Goal: Information Seeking & Learning: Find specific fact

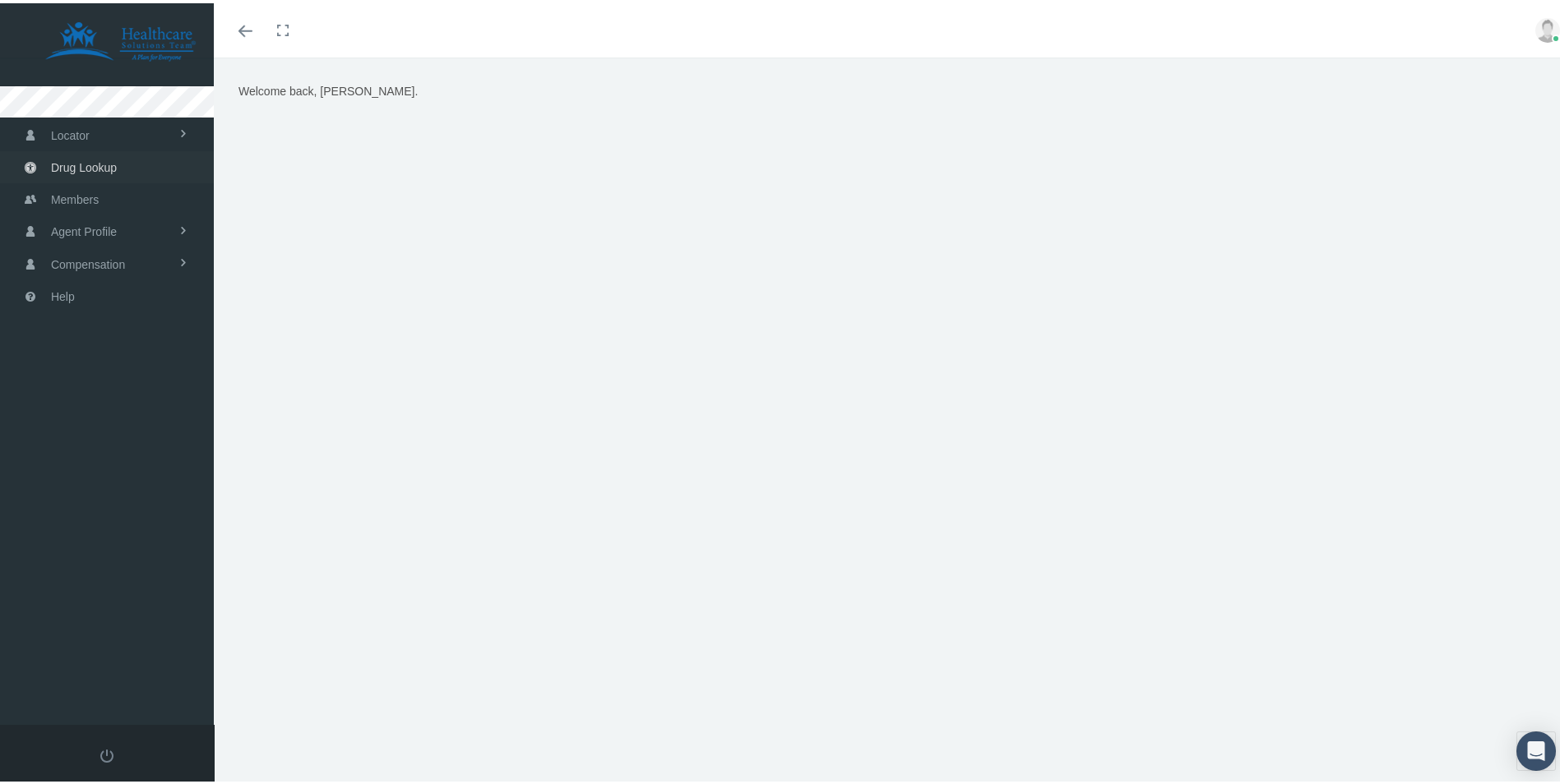
click at [128, 163] on link "Drug Lookup" at bounding box center [107, 164] width 214 height 32
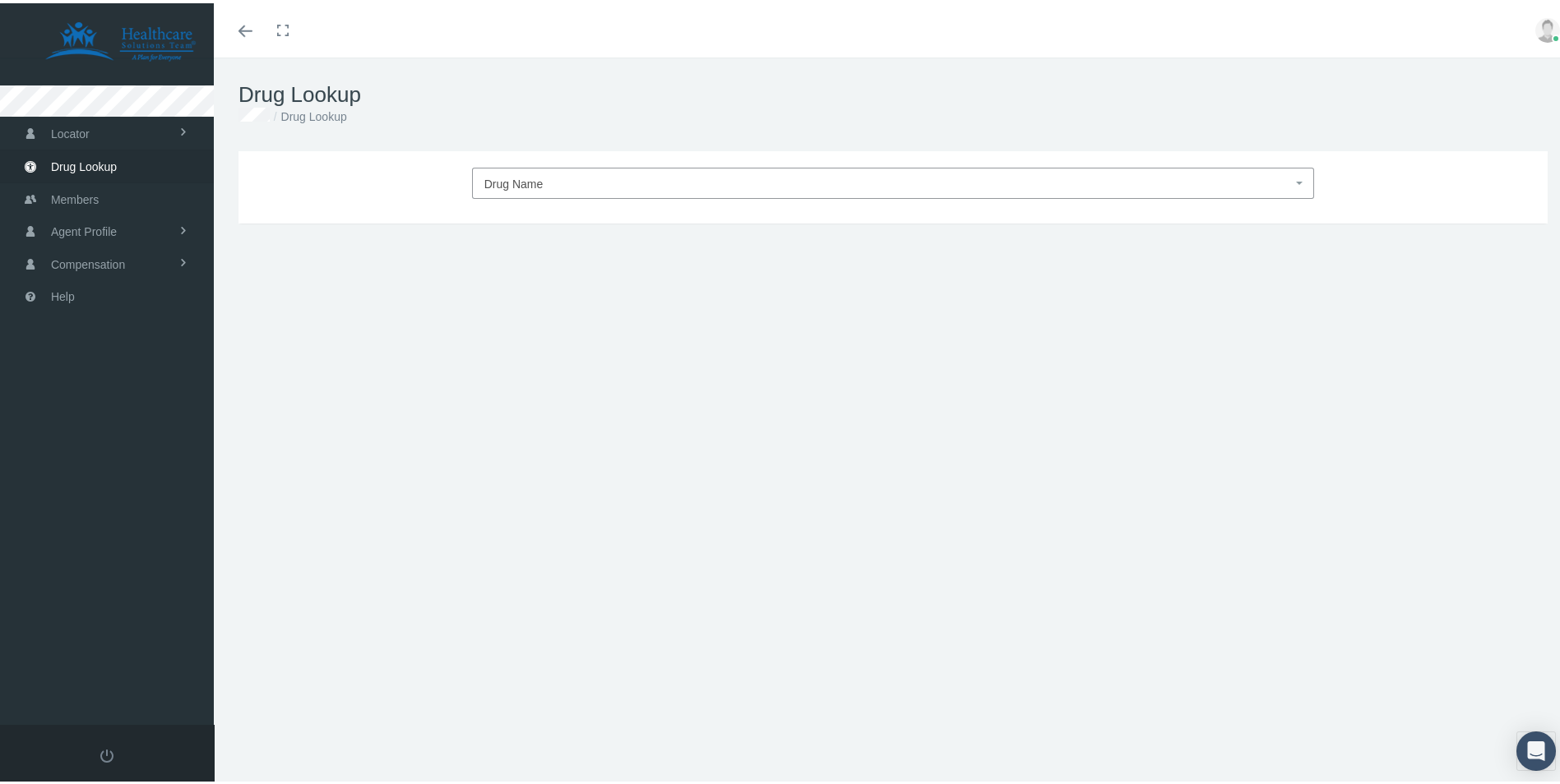
click at [543, 171] on span "Drug Name" at bounding box center [889, 180] width 809 height 21
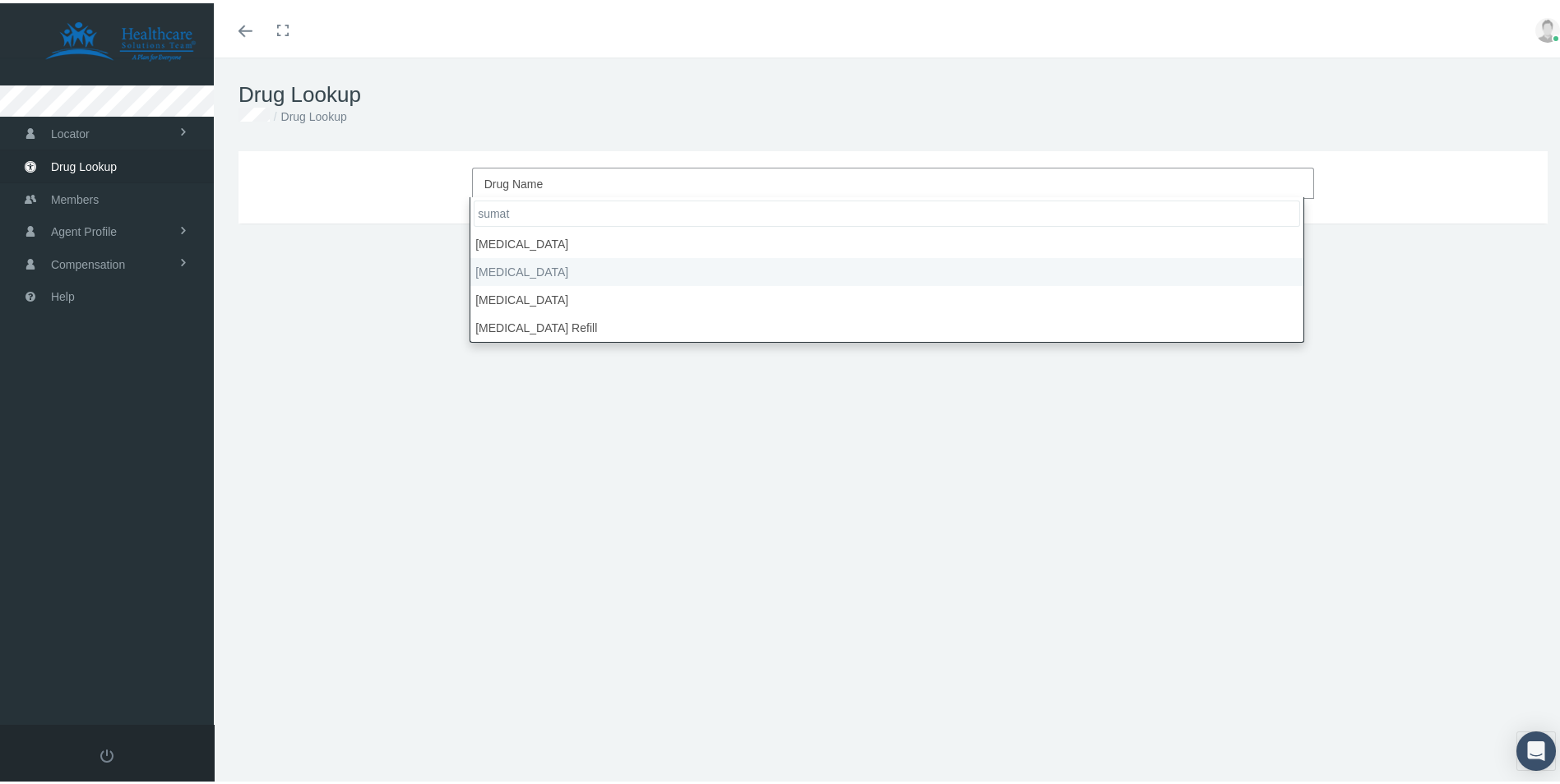
type input "sumat"
select select "[MEDICAL_DATA]"
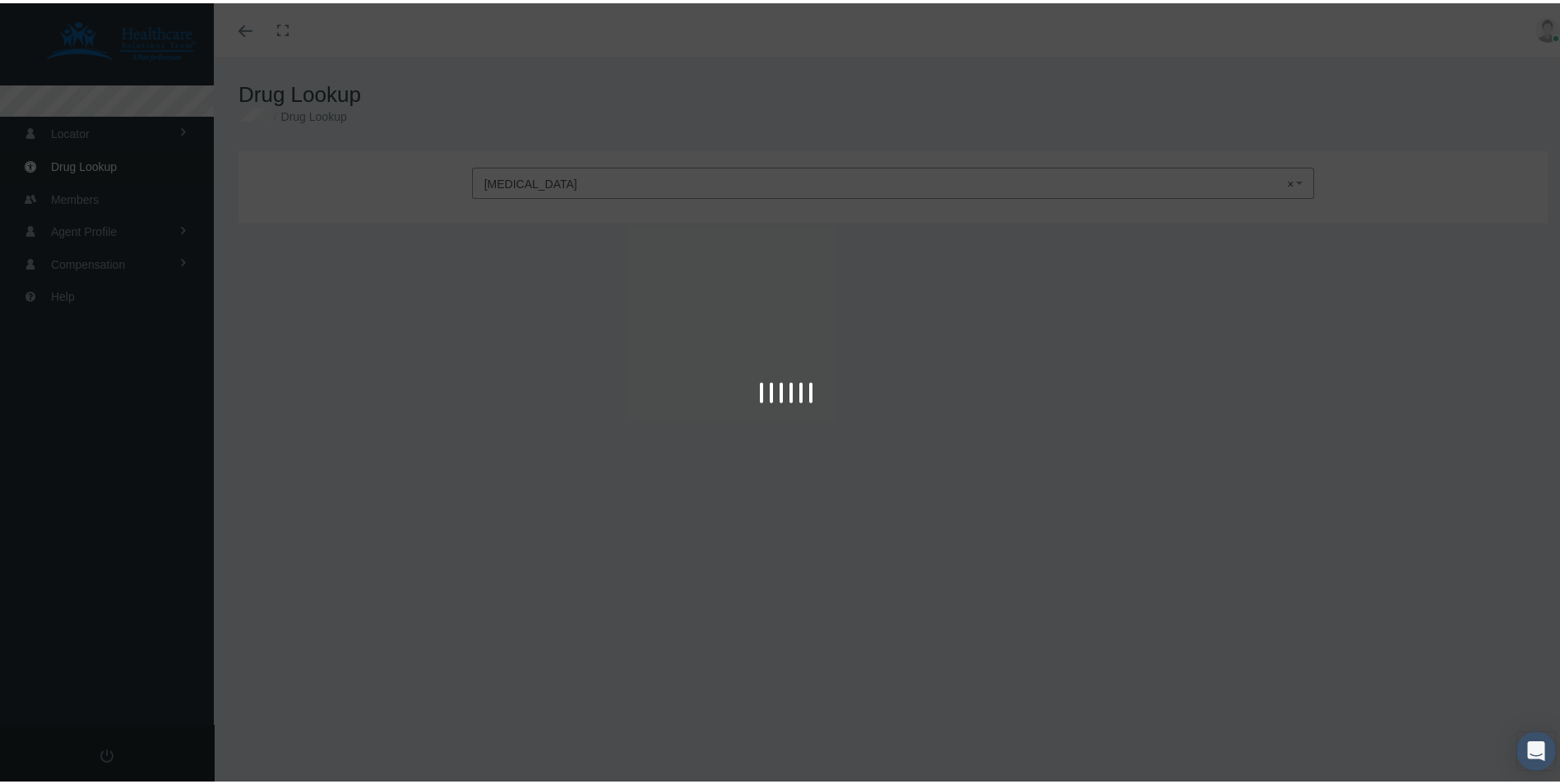
type input "30"
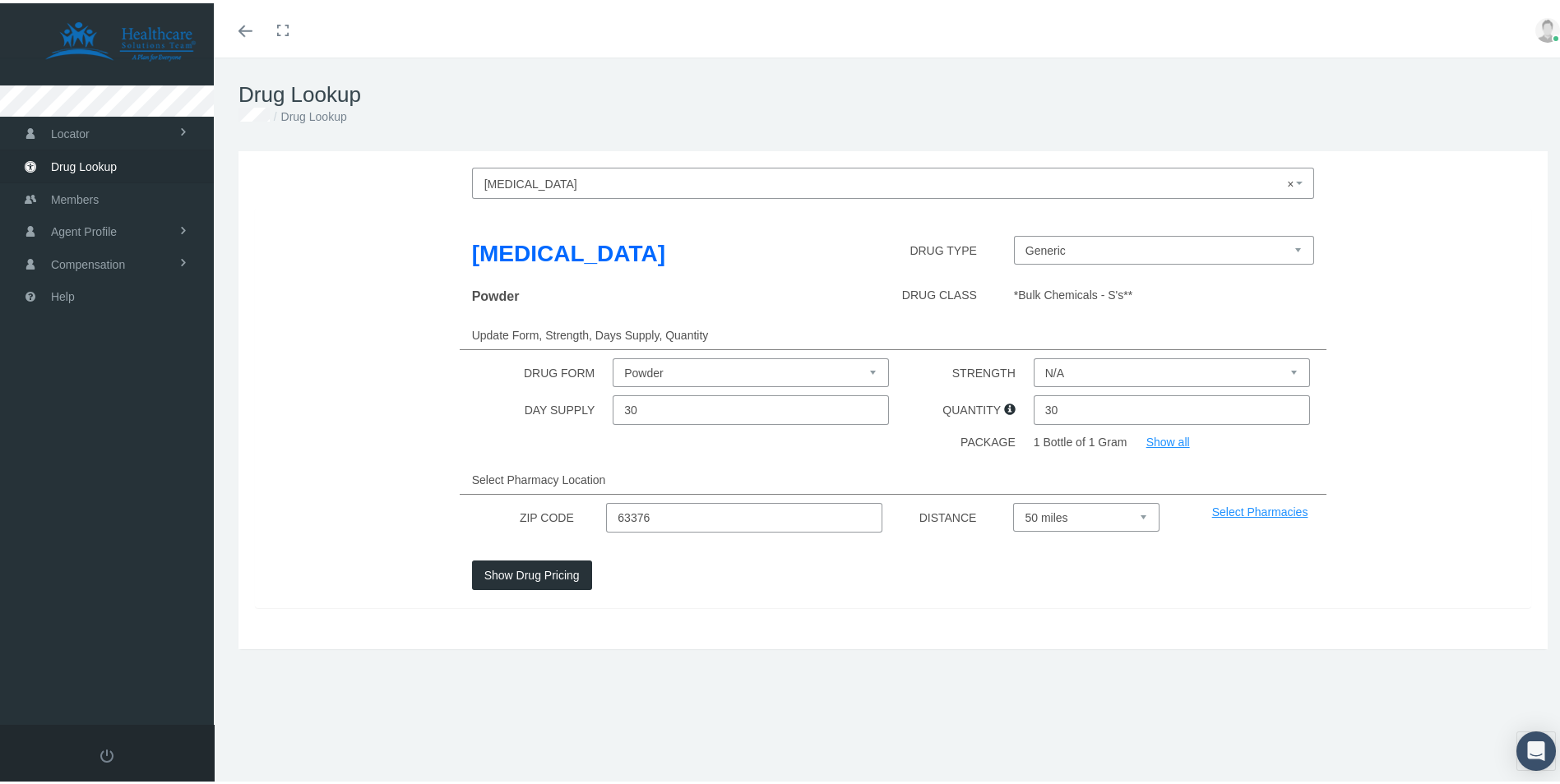
click at [686, 363] on select "Powder Solution" at bounding box center [751, 370] width 276 height 29
click at [612, 355] on select "Powder Solution" at bounding box center [751, 370] width 276 height 29
click at [675, 348] on div "[MEDICAL_DATA] DRUG TYPE Generic Solution 20 MG/ACT (Nasal) DRUG CLASS *[MEDICA…" at bounding box center [893, 404] width 1276 height 401
click at [674, 368] on select "Powder Solution" at bounding box center [751, 370] width 276 height 29
select select "Powder"
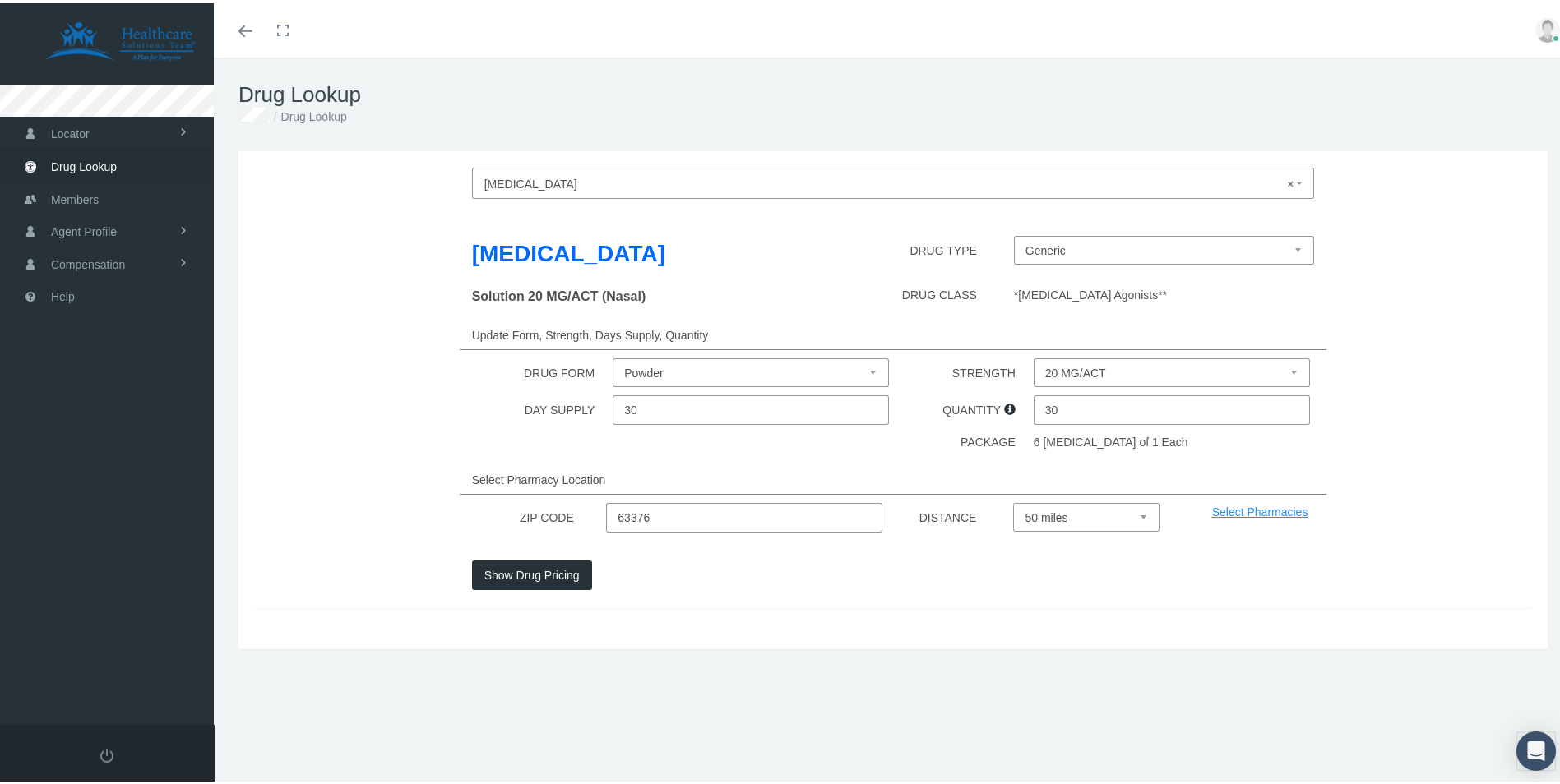
click at [612, 355] on select "Powder Solution" at bounding box center [751, 370] width 276 height 29
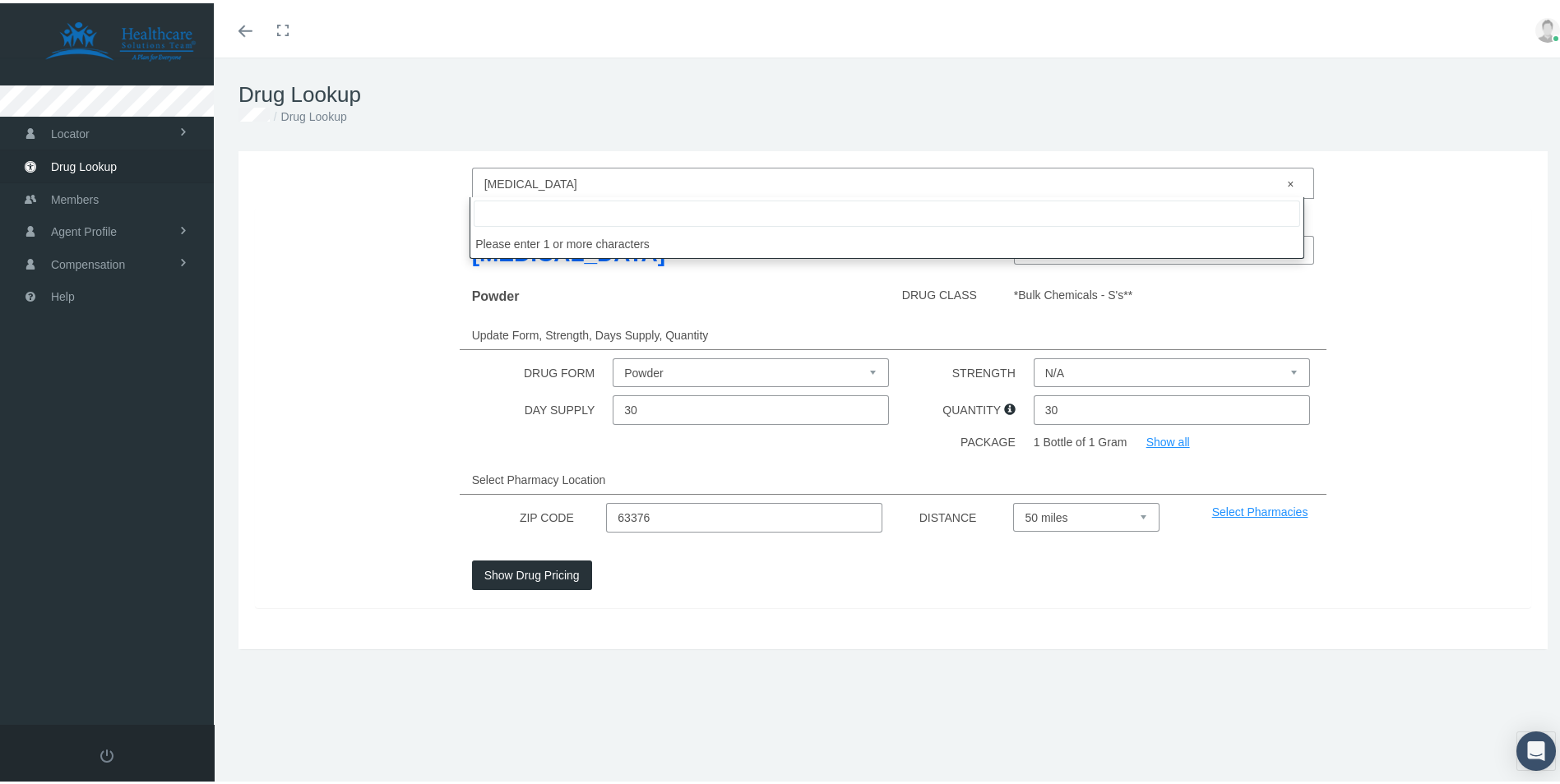
click at [602, 170] on span "× [MEDICAL_DATA]" at bounding box center [889, 180] width 809 height 21
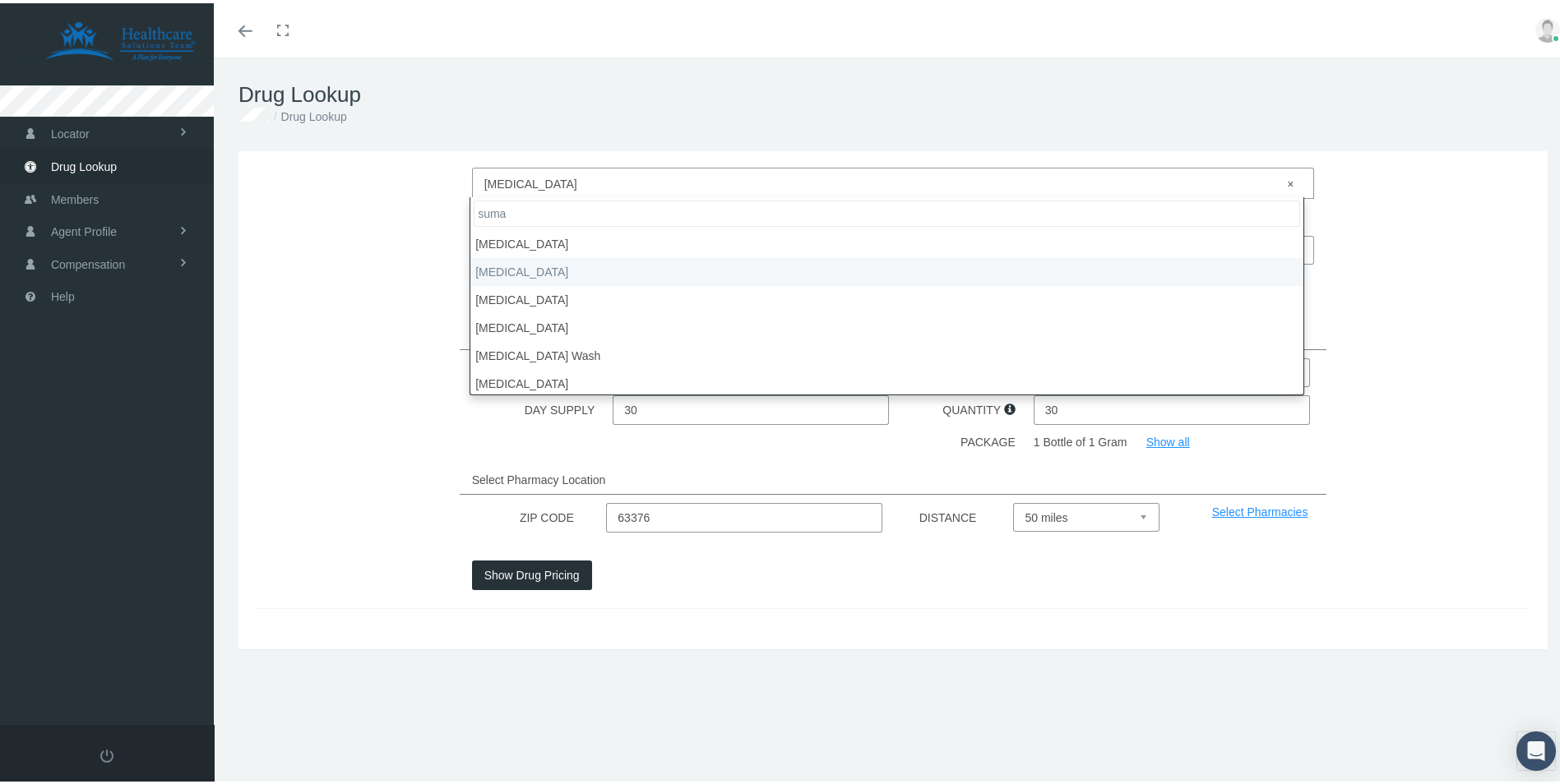
type input "suma"
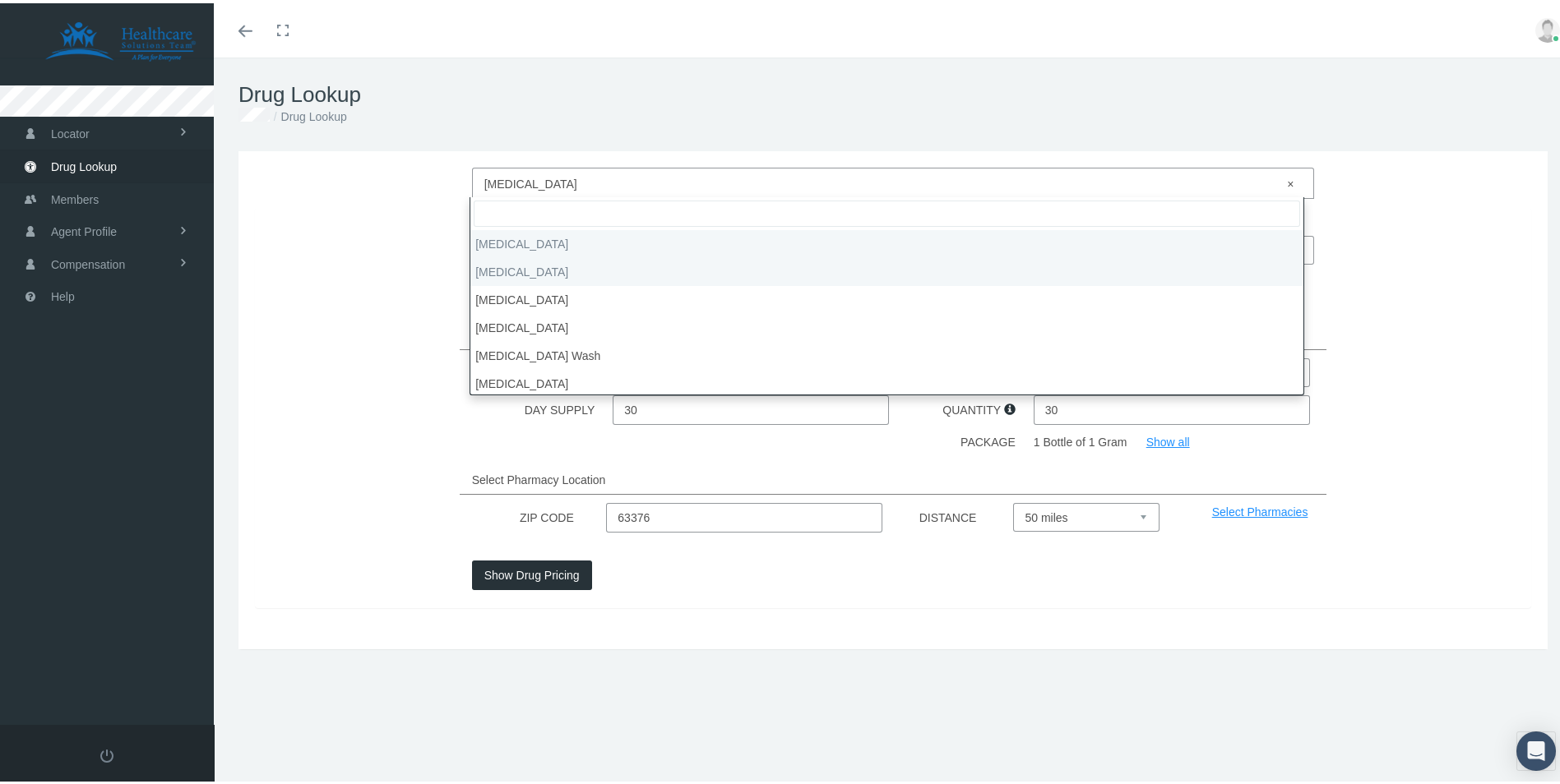
select select "[MEDICAL_DATA]"
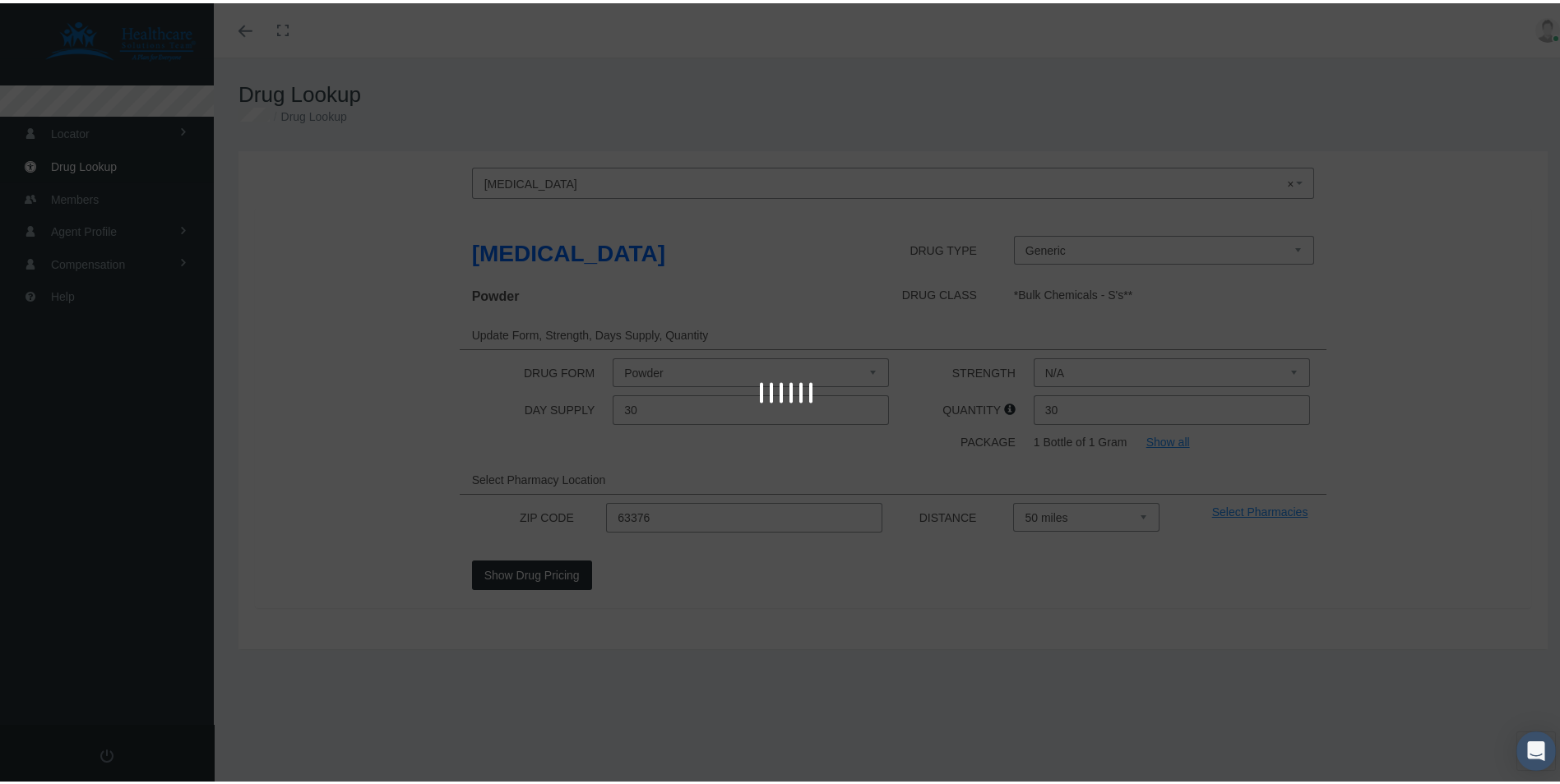
select select "Tablet"
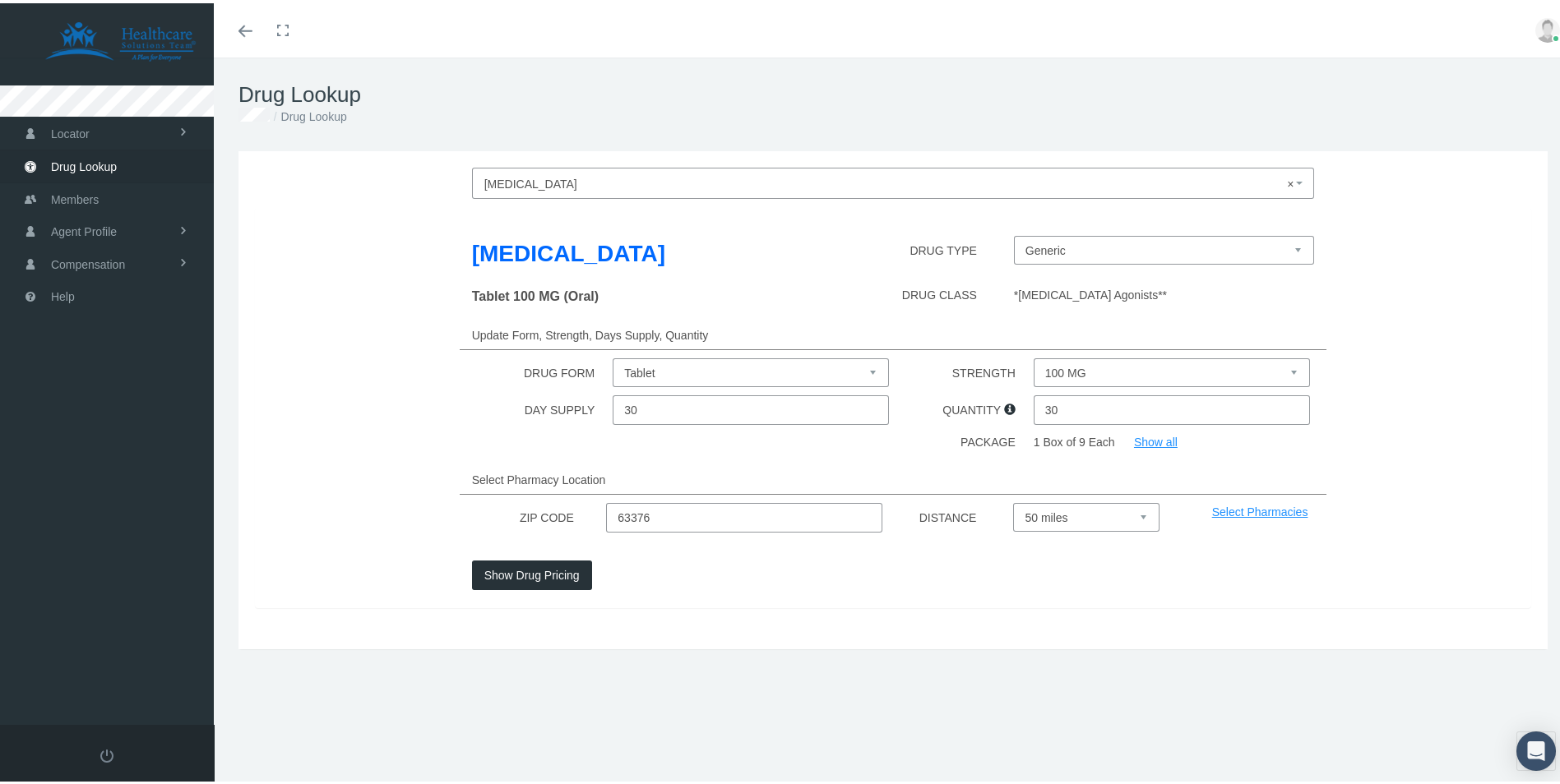
click at [1062, 371] on select "100 MG 25 MG 50 MG" at bounding box center [1172, 370] width 276 height 29
select select "50 MG"
click at [1034, 355] on select "100 MG 25 MG 50 MG" at bounding box center [1172, 370] width 276 height 29
click at [532, 571] on button "Show Drug Pricing" at bounding box center [532, 572] width 120 height 29
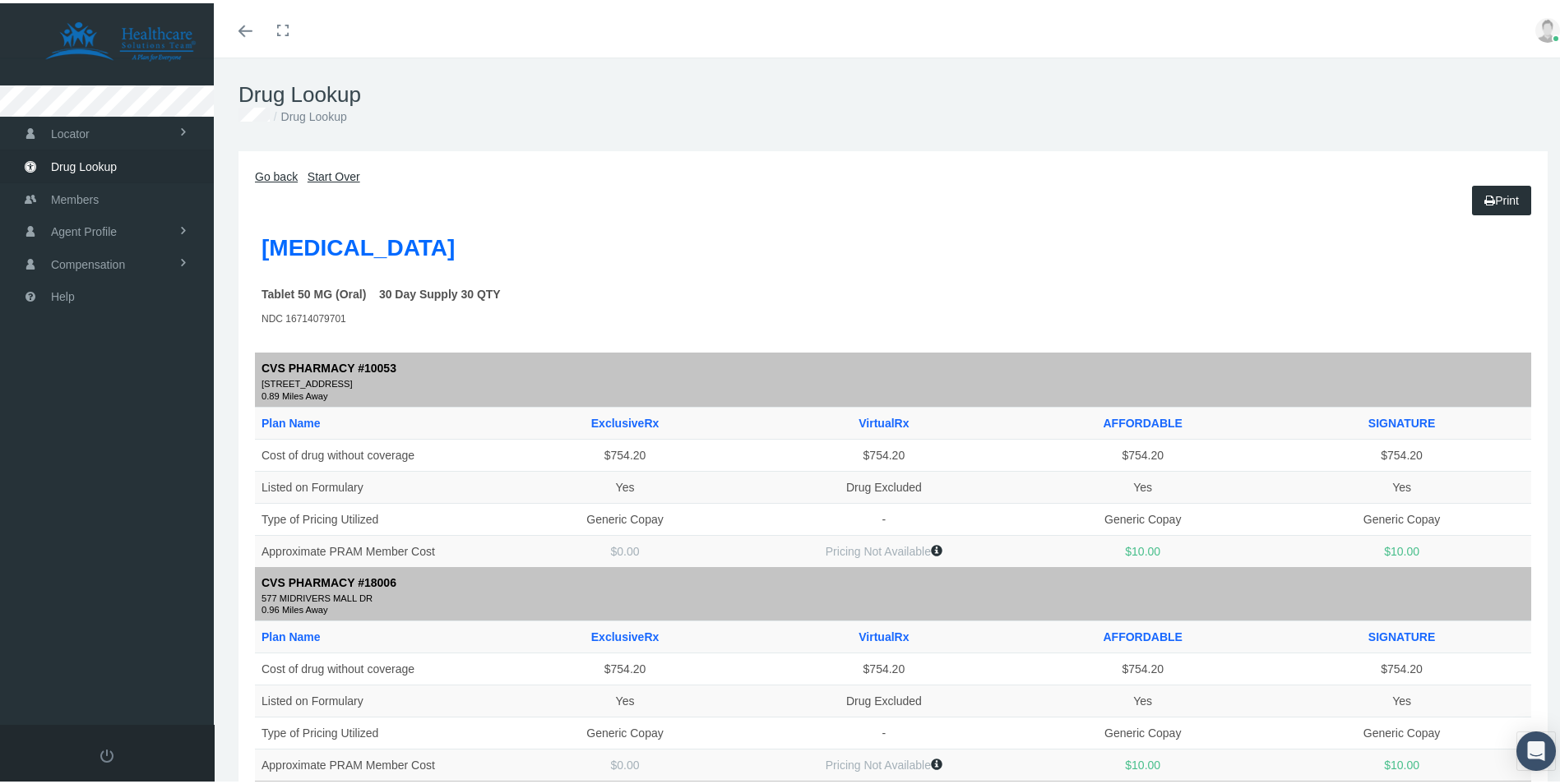
click at [278, 171] on link "Go back" at bounding box center [276, 173] width 43 height 13
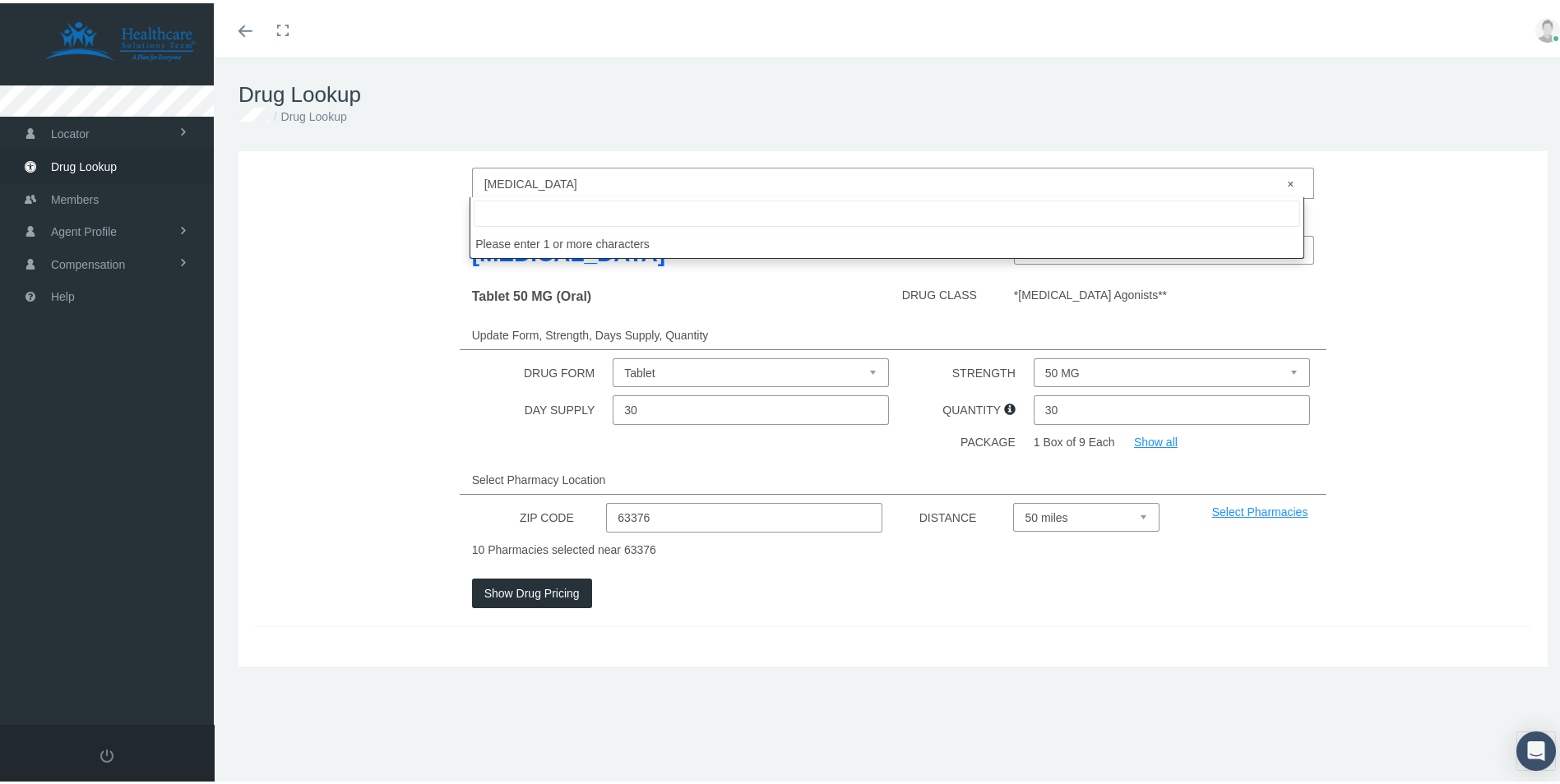
click at [608, 182] on span "× [MEDICAL_DATA]" at bounding box center [889, 180] width 809 height 21
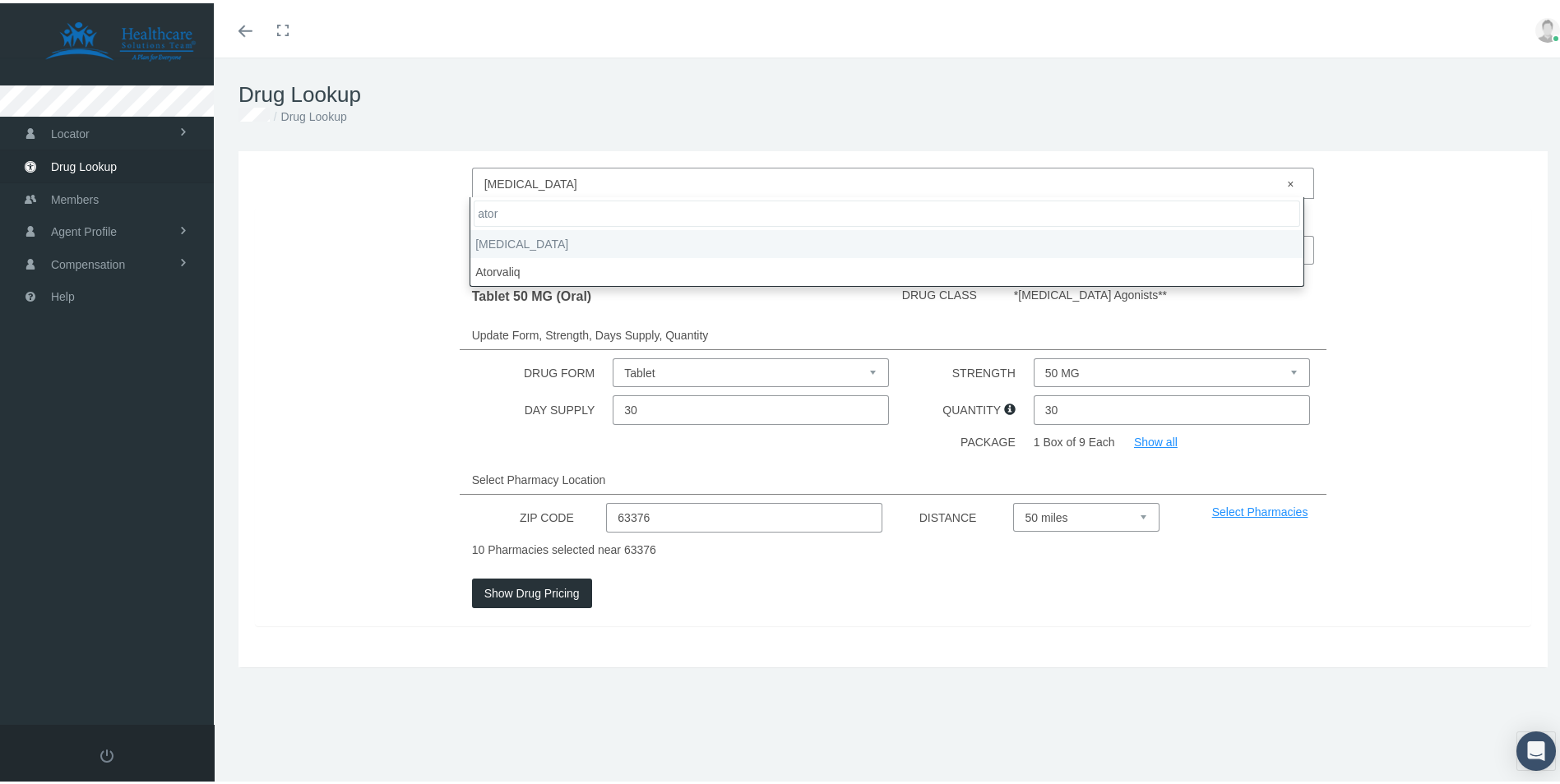
type input "ator"
select select "[MEDICAL_DATA]"
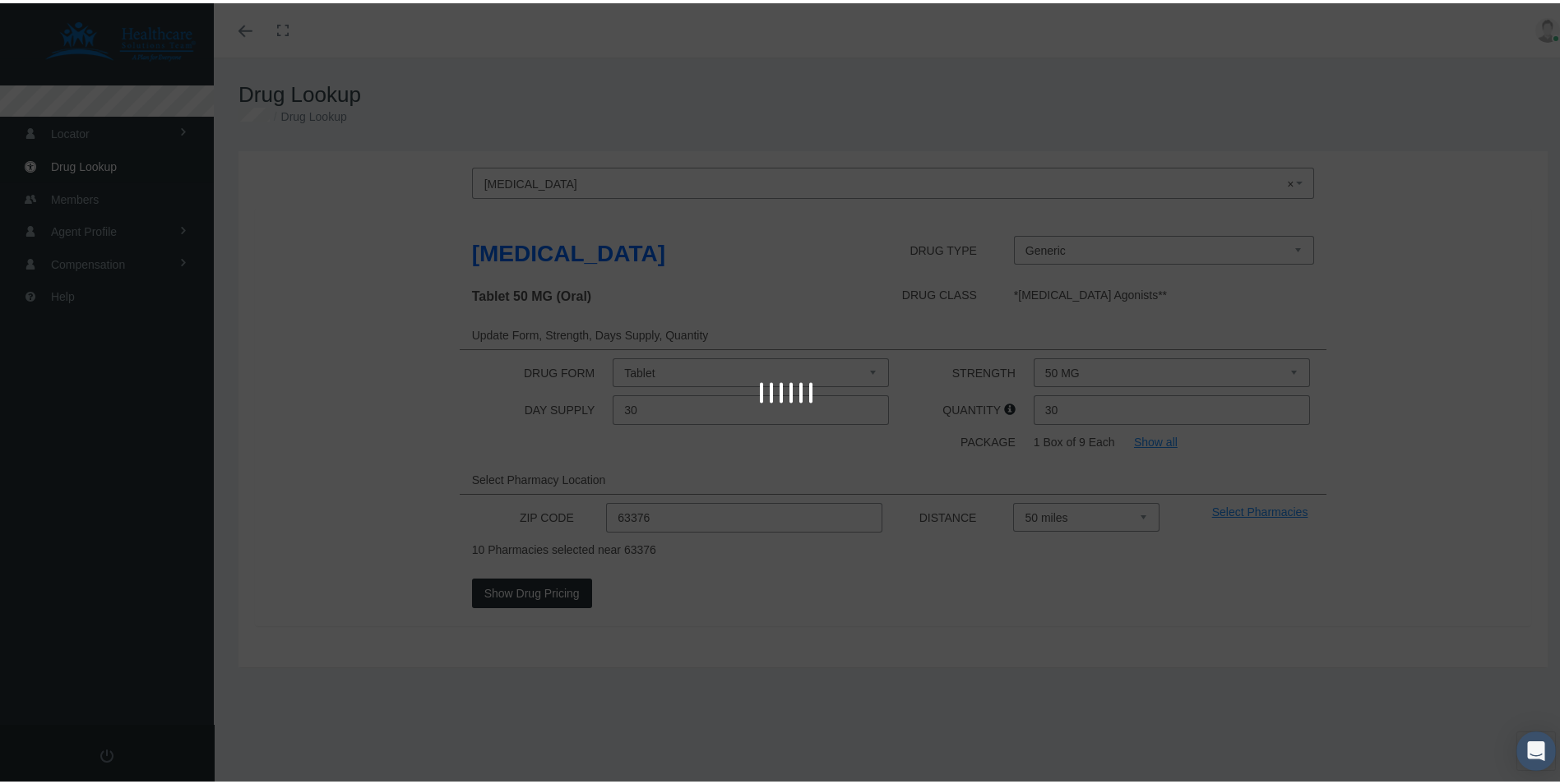
select select "10 MG"
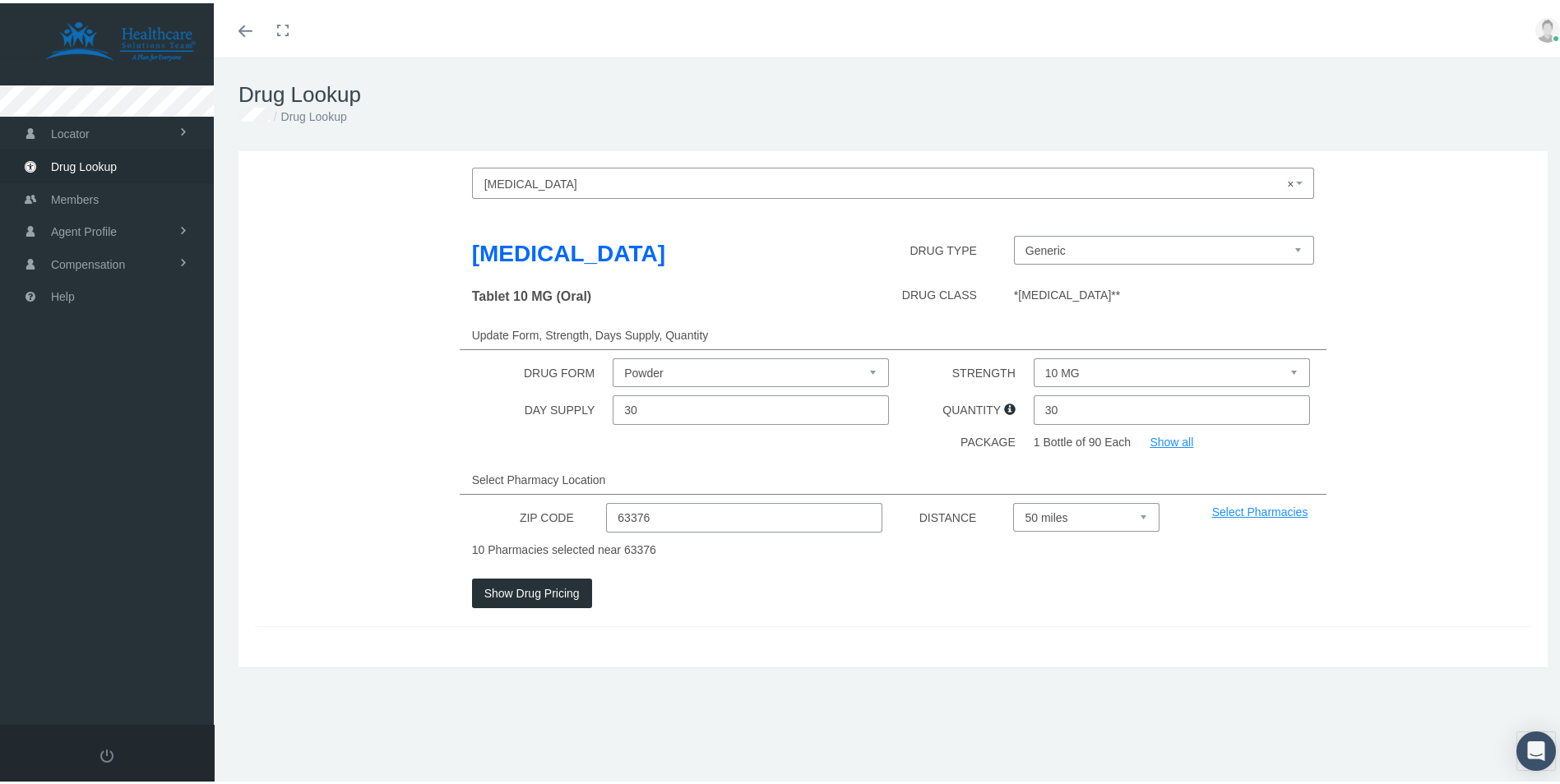
click at [552, 594] on button "Show Drug Pricing" at bounding box center [532, 589] width 120 height 29
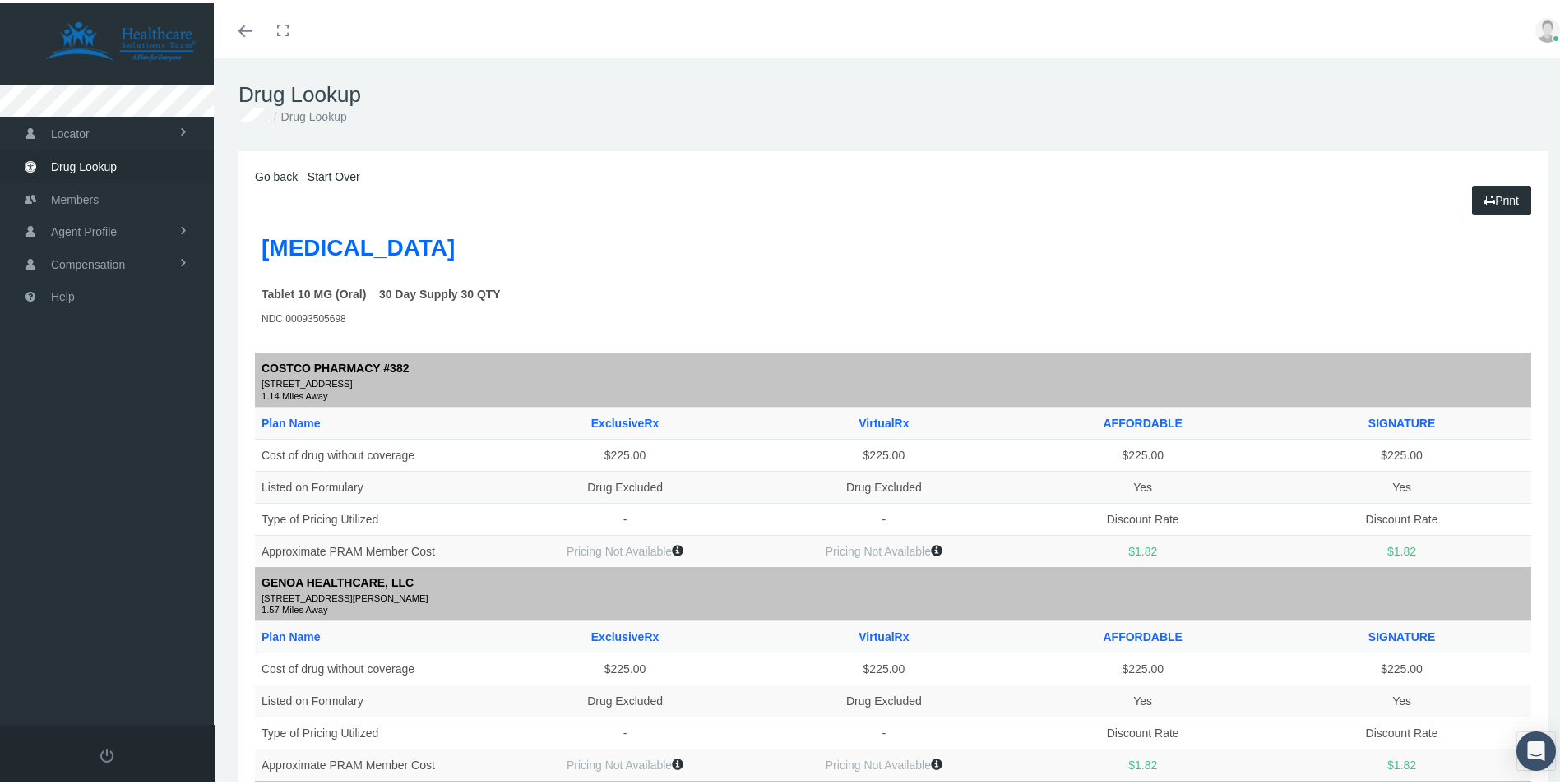
click at [270, 173] on link "Go back" at bounding box center [276, 173] width 43 height 13
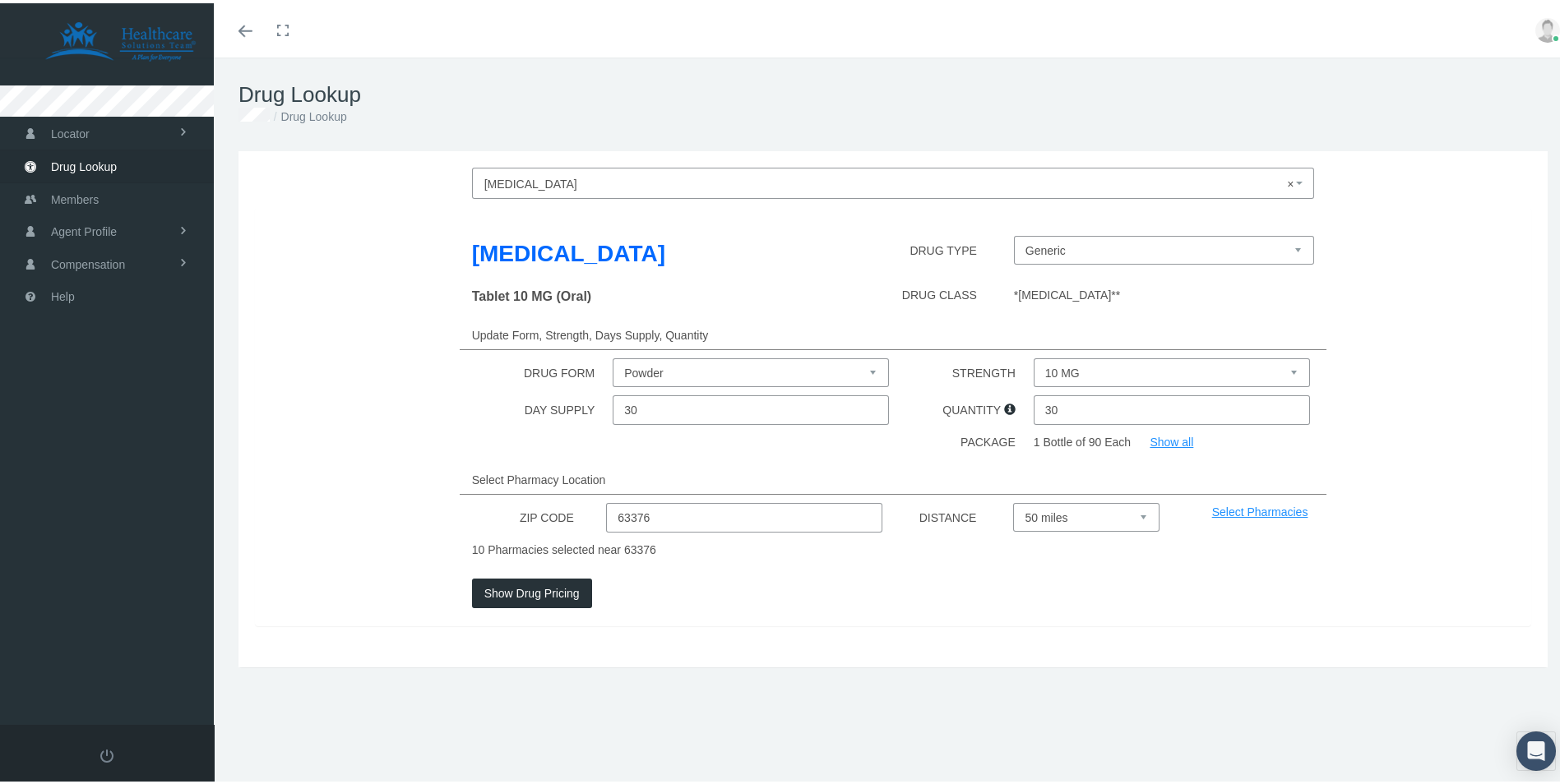
click at [645, 179] on span "× [MEDICAL_DATA]" at bounding box center [889, 180] width 809 height 21
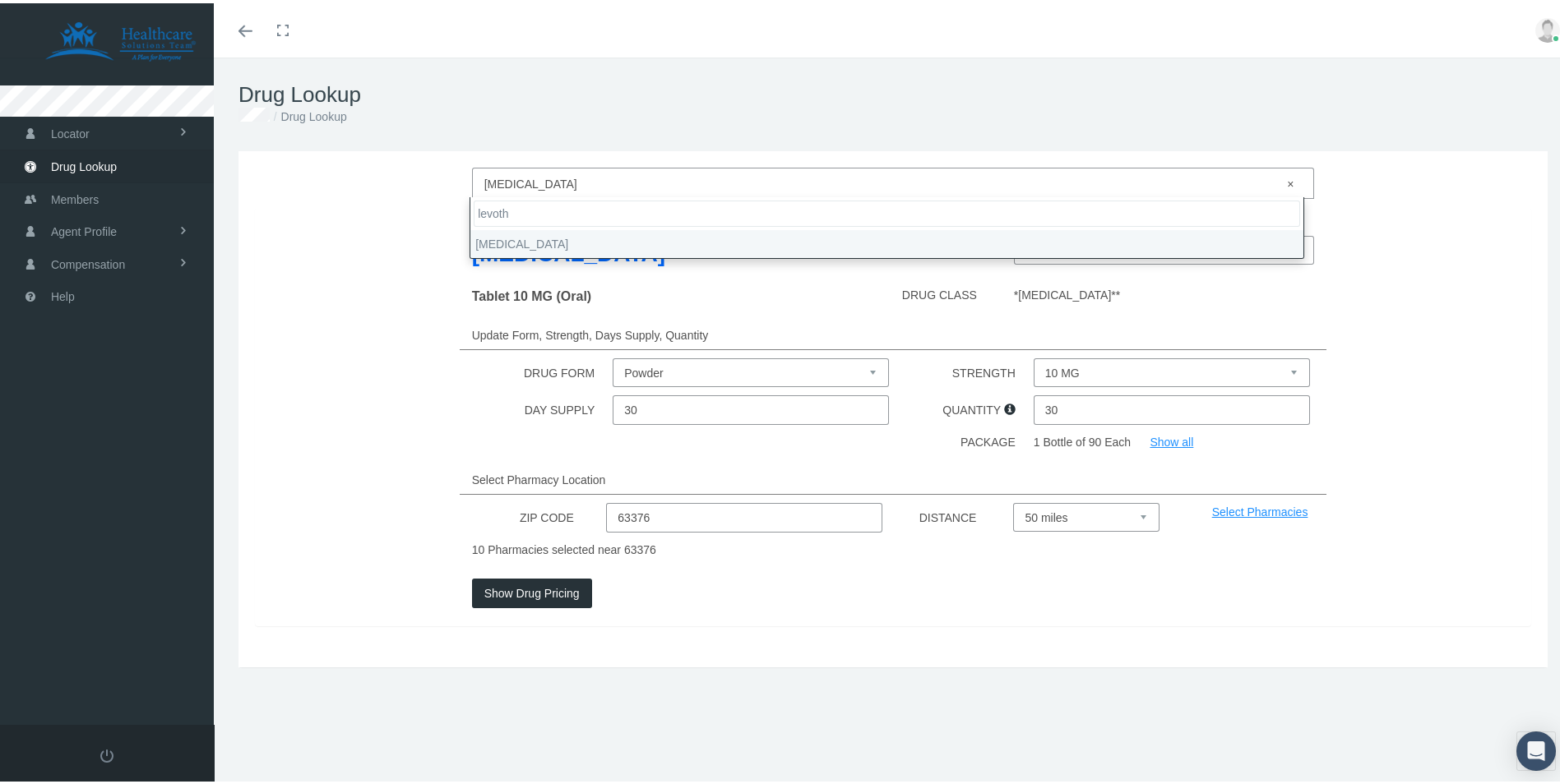
type input "levoth"
select select "[MEDICAL_DATA]"
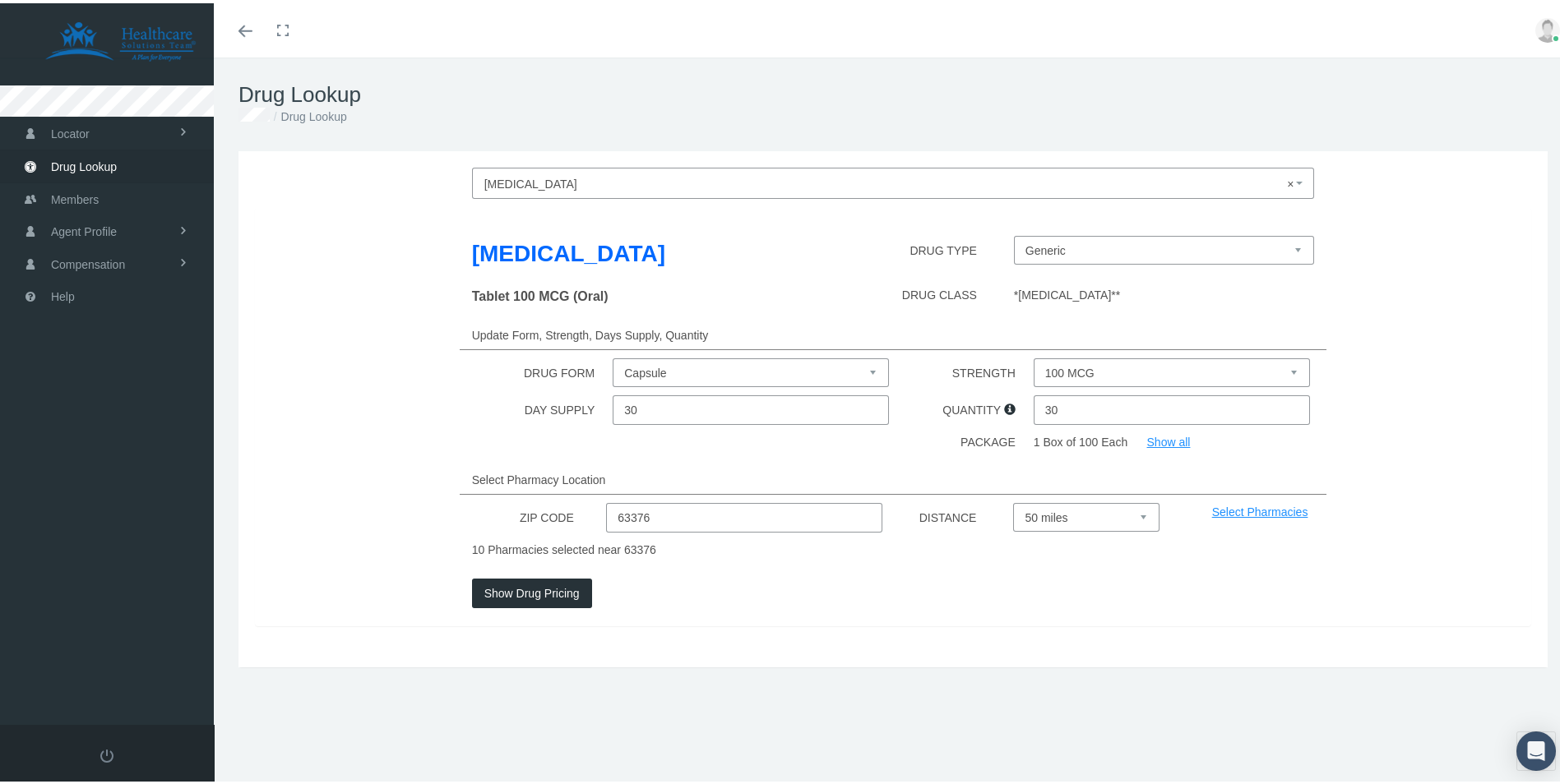
click at [1096, 373] on select "100 MCG 112 MCG 125 MCG 137 MCG 150 MCG 175 MCG 200 MCG 25 MCG 300 MCG 50 MCG 7…" at bounding box center [1172, 370] width 276 height 29
select select "88 MCG"
click at [1034, 355] on select "100 MCG 112 MCG 125 MCG 137 MCG 150 MCG 175 MCG 200 MCG 25 MCG 300 MCG 50 MCG 7…" at bounding box center [1172, 370] width 276 height 29
click at [516, 598] on button "Show Drug Pricing" at bounding box center [532, 589] width 120 height 29
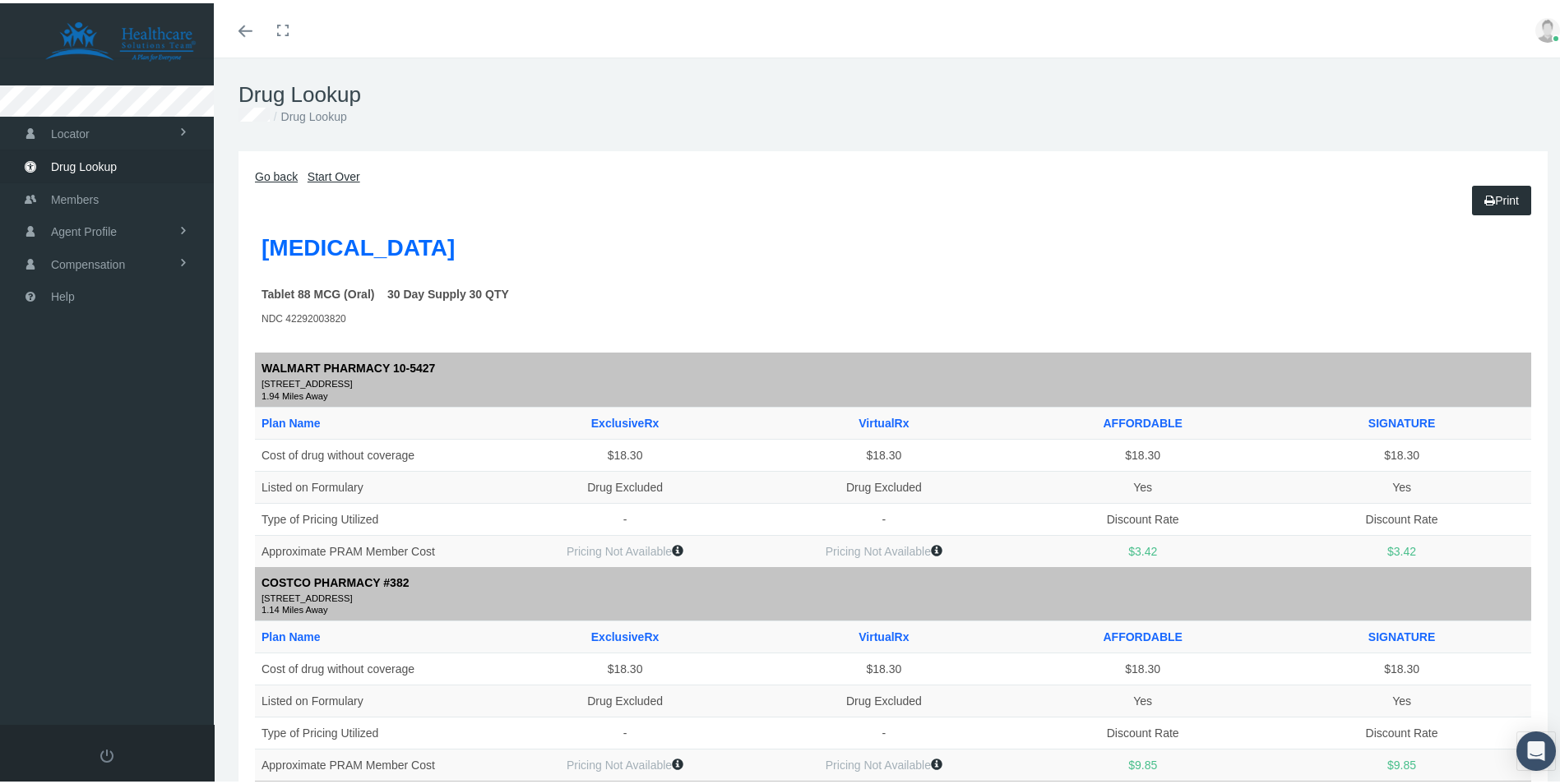
click at [276, 172] on link "Go back" at bounding box center [276, 173] width 43 height 13
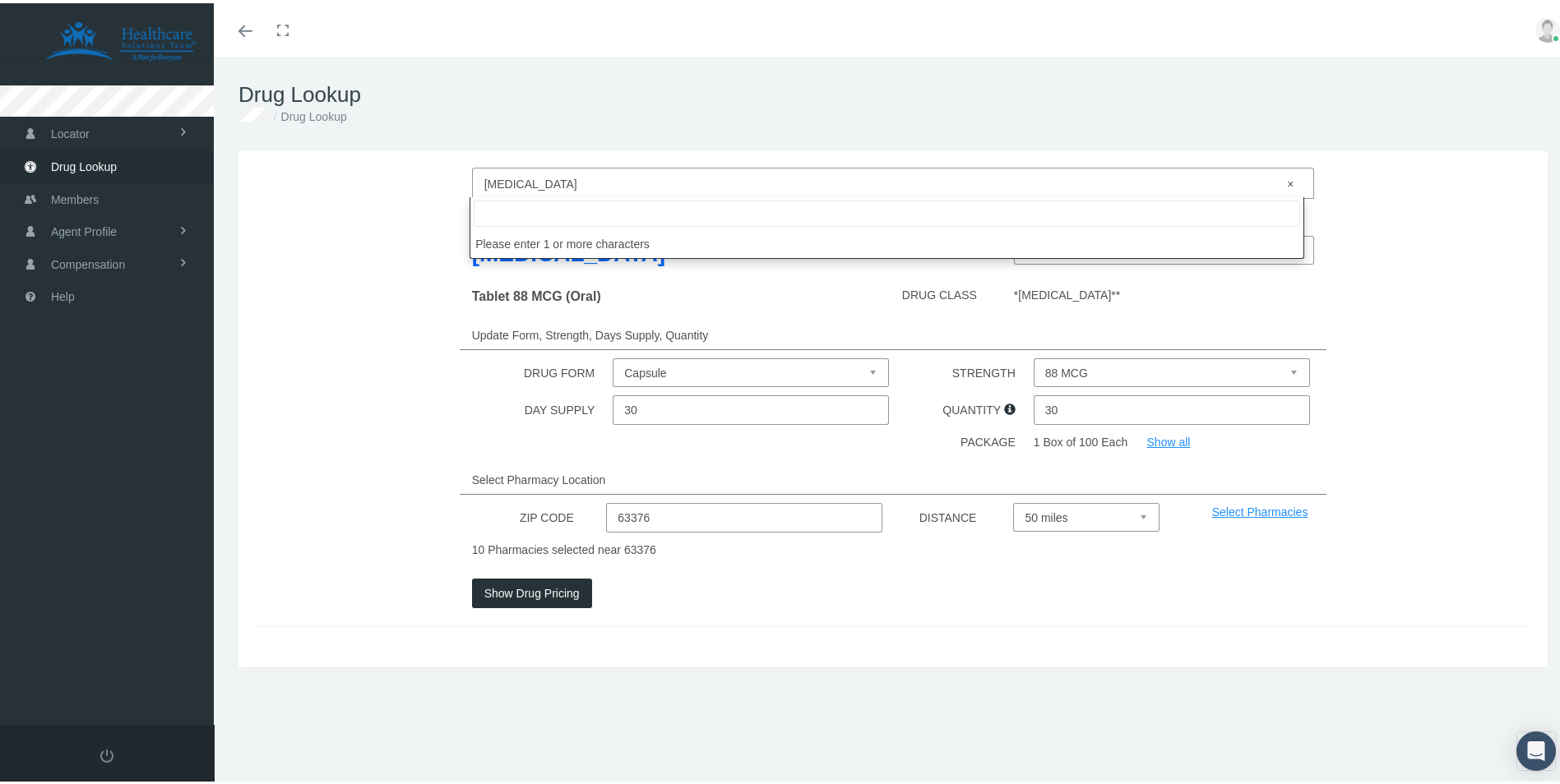
click at [604, 173] on span "× [MEDICAL_DATA]" at bounding box center [889, 180] width 809 height 21
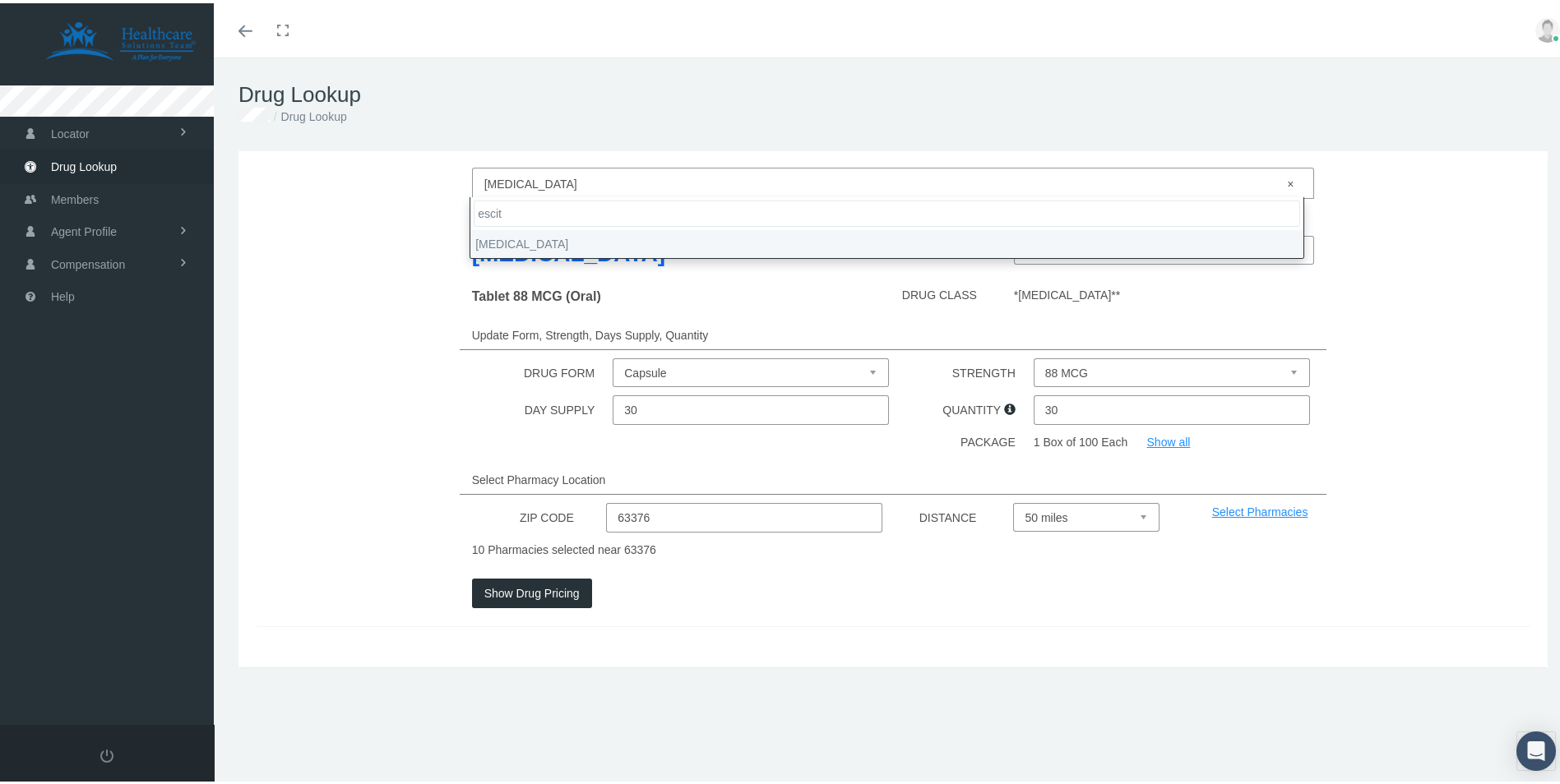
type input "escit"
select select "[MEDICAL_DATA]"
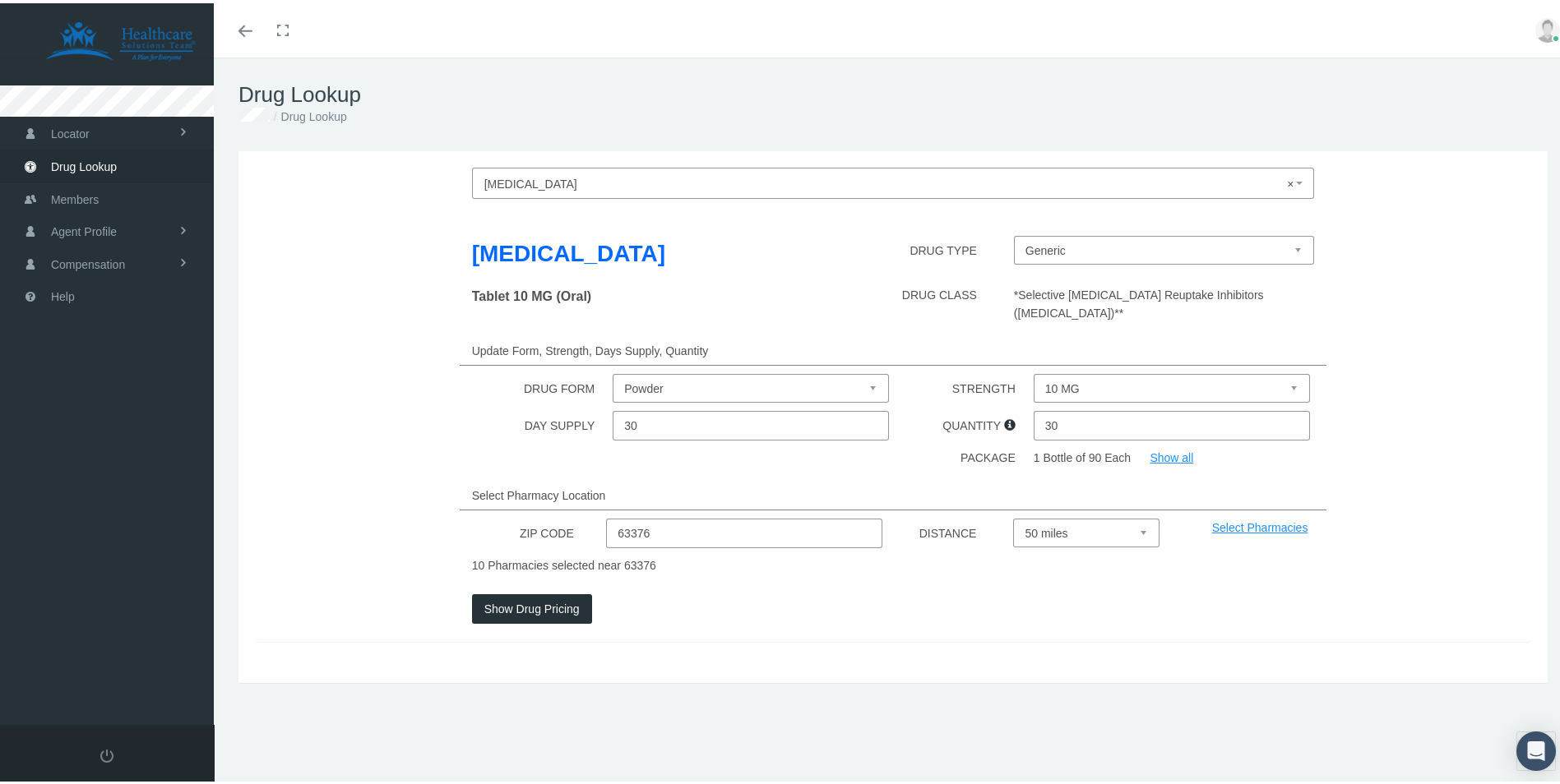
drag, startPoint x: 1106, startPoint y: 369, endPoint x: 1103, endPoint y: 386, distance: 17.3
click at [1106, 371] on select "10 MG 20 MG 5 MG" at bounding box center [1172, 385] width 276 height 29
select select "20 MG"
click at [1034, 371] on select "10 MG 20 MG 5 MG" at bounding box center [1172, 385] width 276 height 29
click at [540, 591] on button "Show Drug Pricing" at bounding box center [532, 605] width 120 height 29
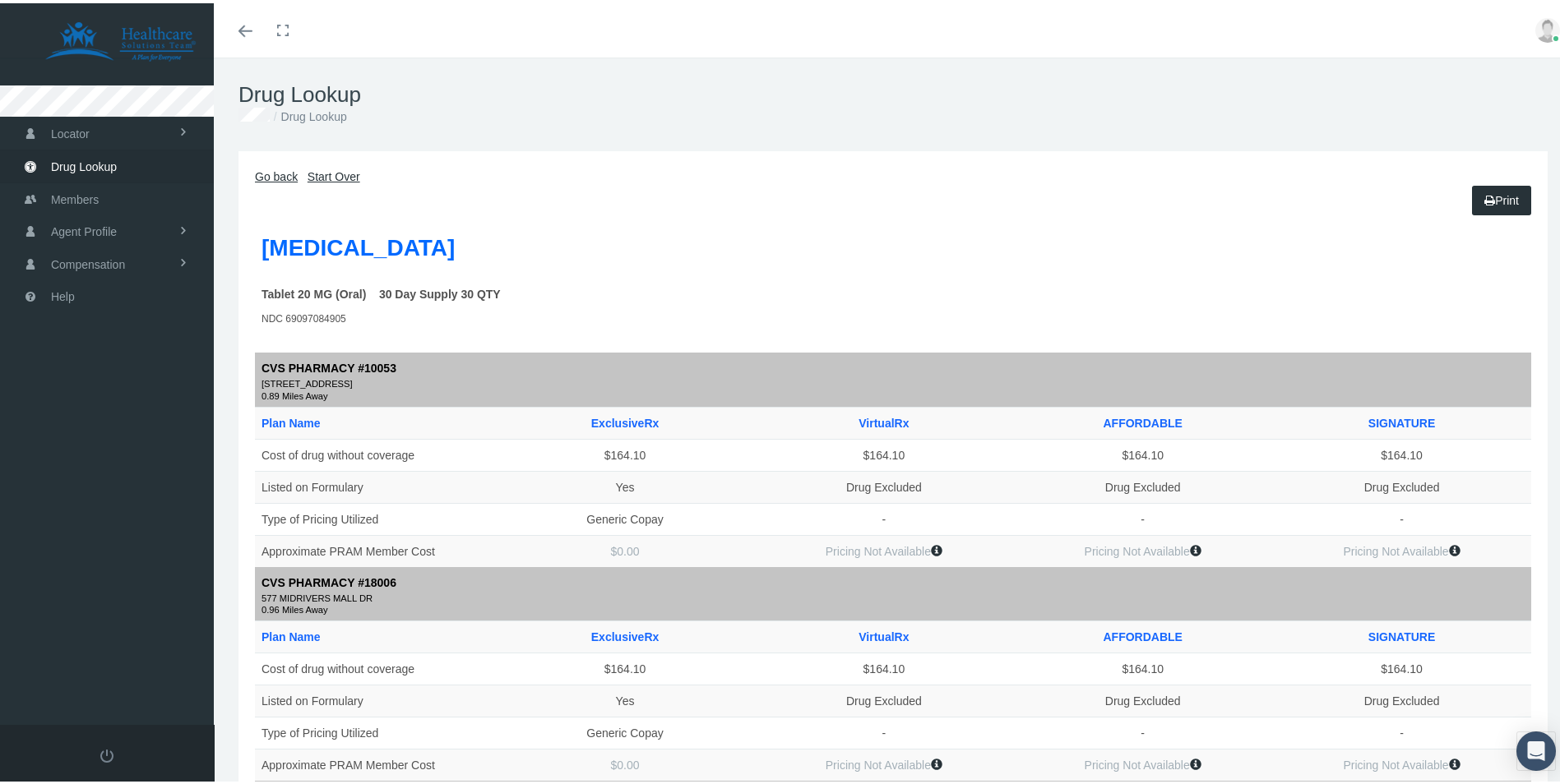
click at [269, 168] on link "Go back" at bounding box center [276, 173] width 43 height 13
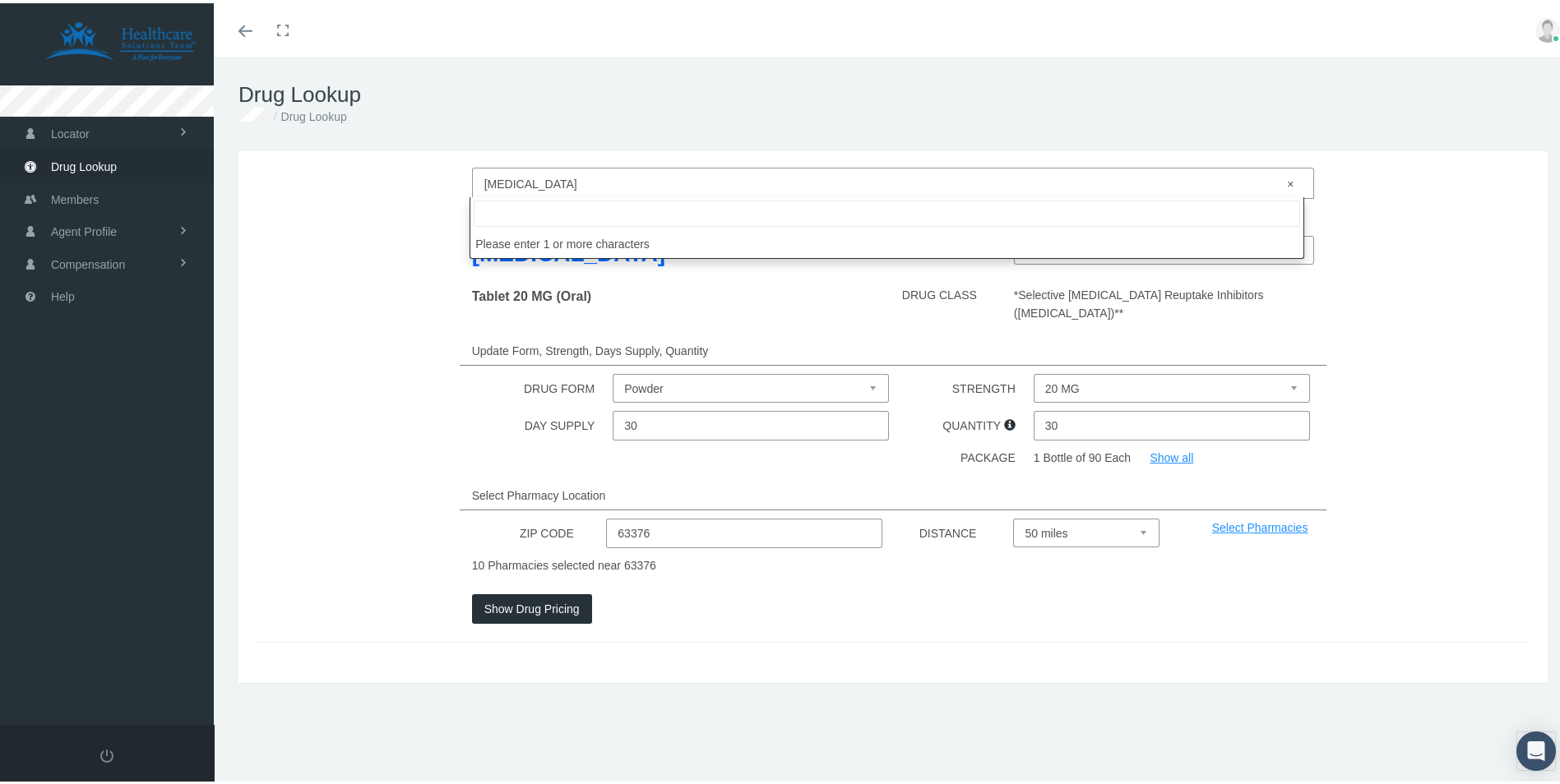
click at [596, 170] on span "× [MEDICAL_DATA]" at bounding box center [889, 180] width 809 height 21
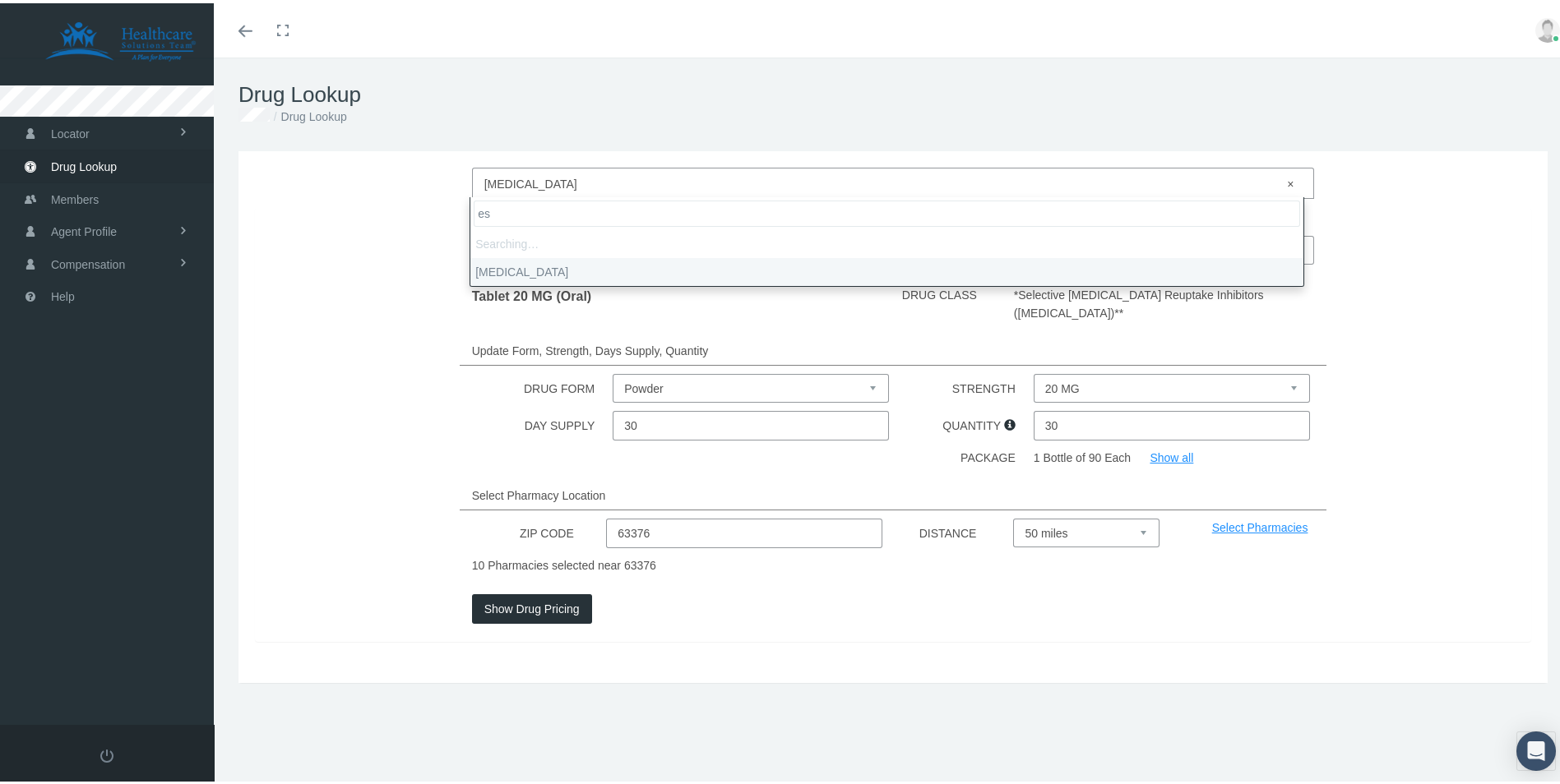
type input "e"
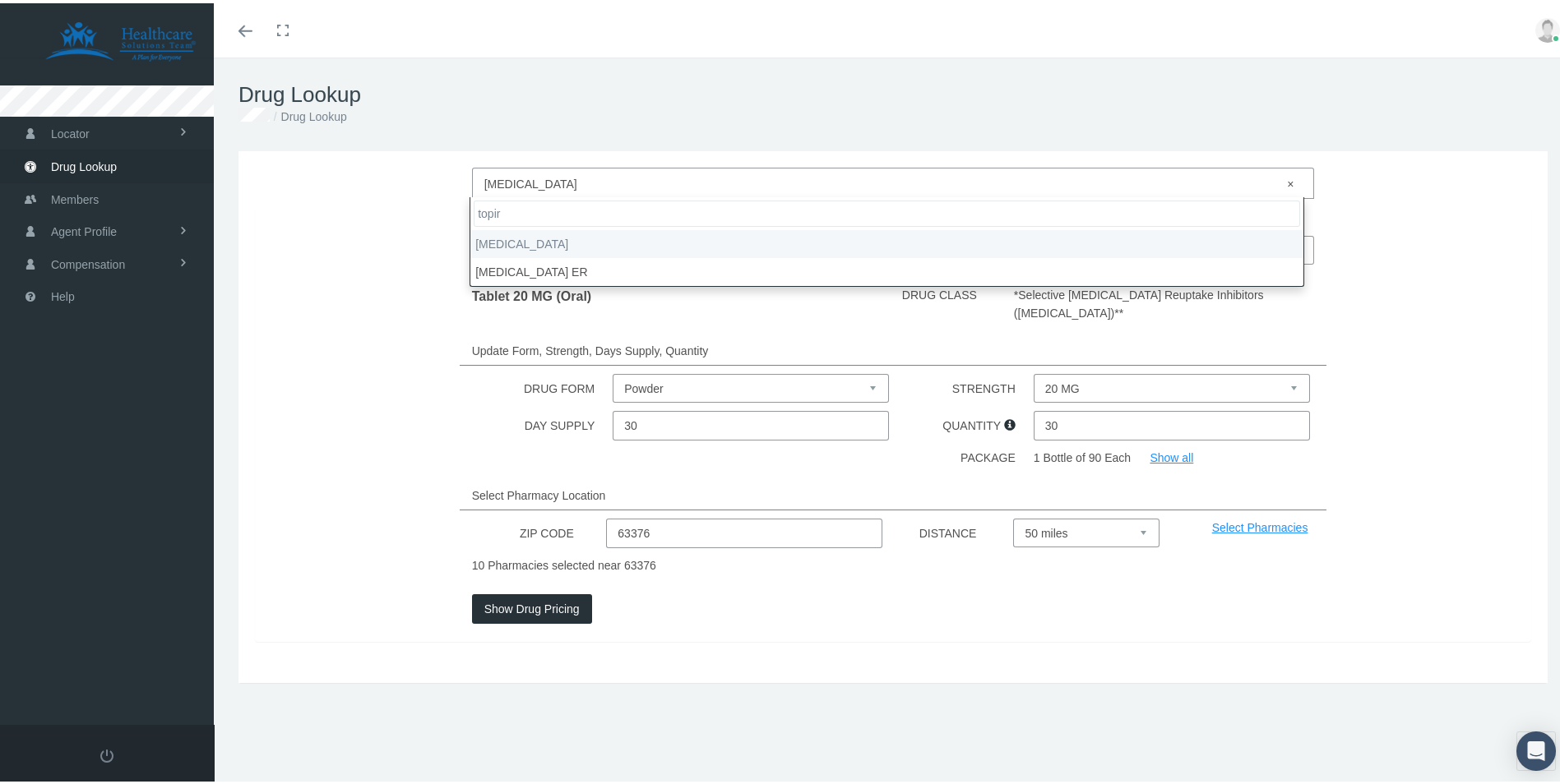
type input "topir"
select select "[MEDICAL_DATA]"
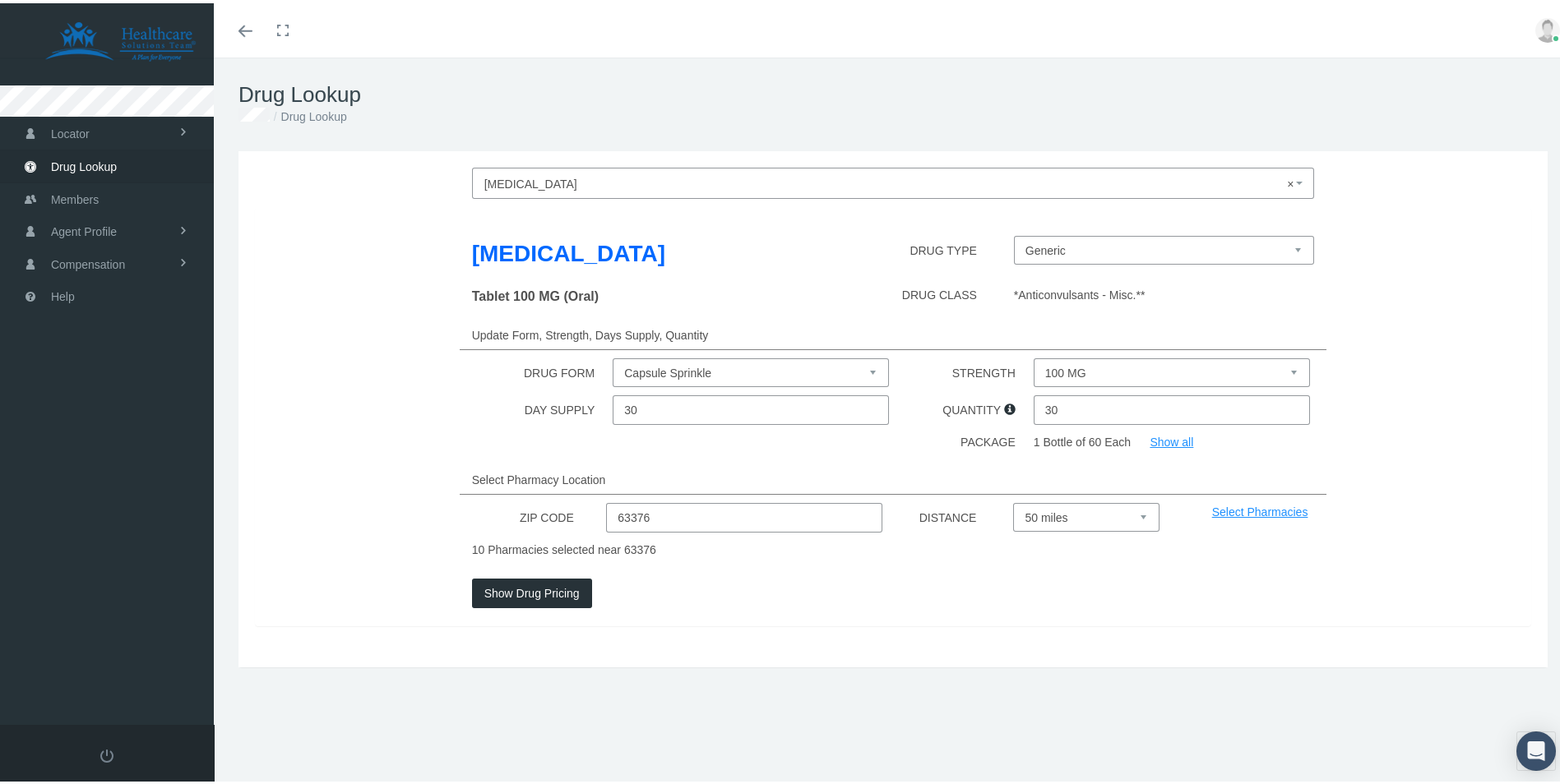
drag, startPoint x: 1067, startPoint y: 365, endPoint x: 1077, endPoint y: 383, distance: 20.6
click at [1068, 365] on select "100 MG 200 MG 25 MG 50 MG" at bounding box center [1172, 370] width 276 height 29
select select "25 MG"
click at [1034, 355] on select "100 MG 200 MG 25 MG 50 MG" at bounding box center [1172, 370] width 276 height 29
click at [535, 596] on button "Show Drug Pricing" at bounding box center [532, 589] width 120 height 29
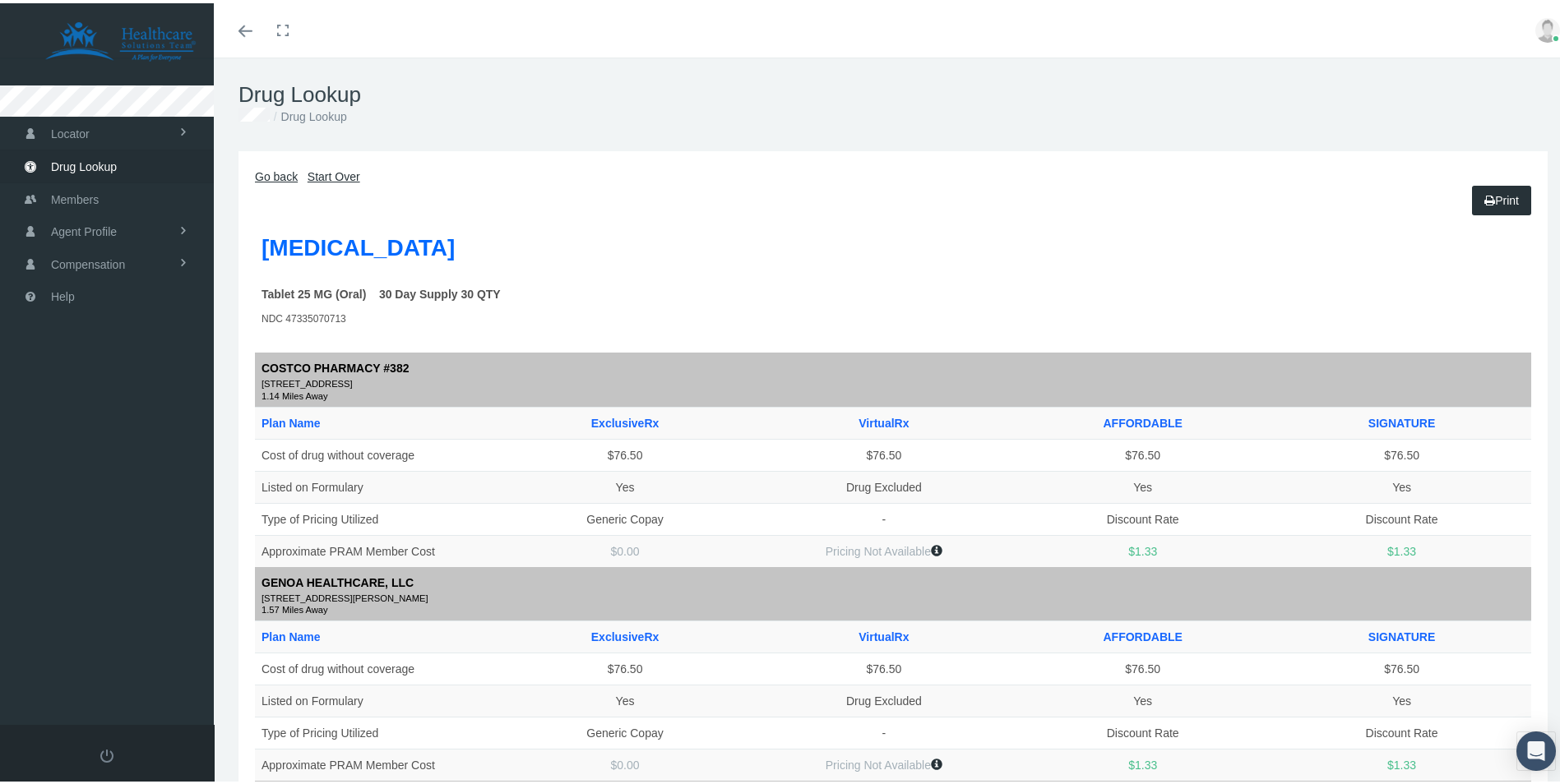
click at [276, 170] on link "Go back" at bounding box center [276, 173] width 43 height 13
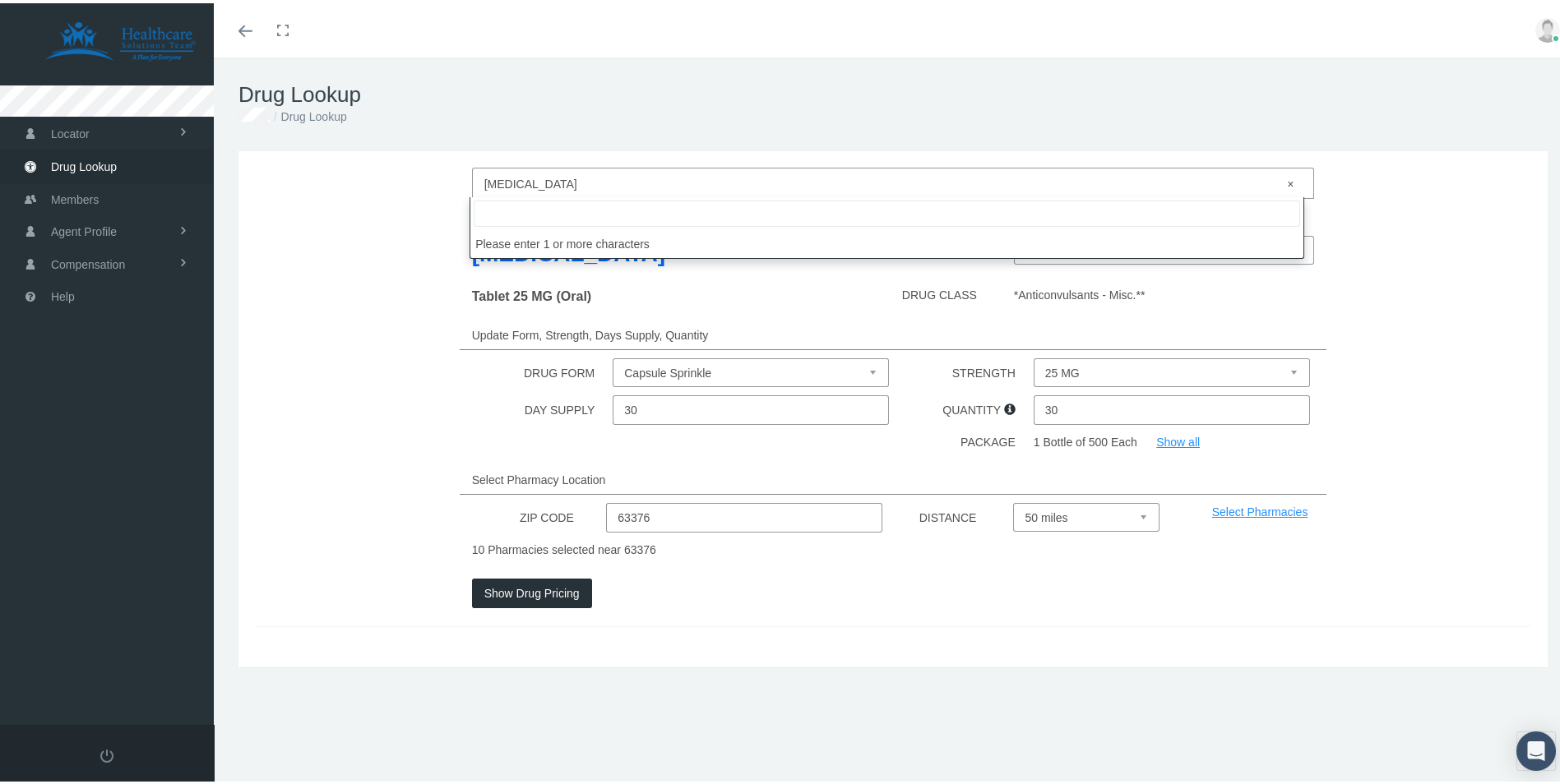
click at [561, 175] on span "× [MEDICAL_DATA]" at bounding box center [889, 180] width 809 height 21
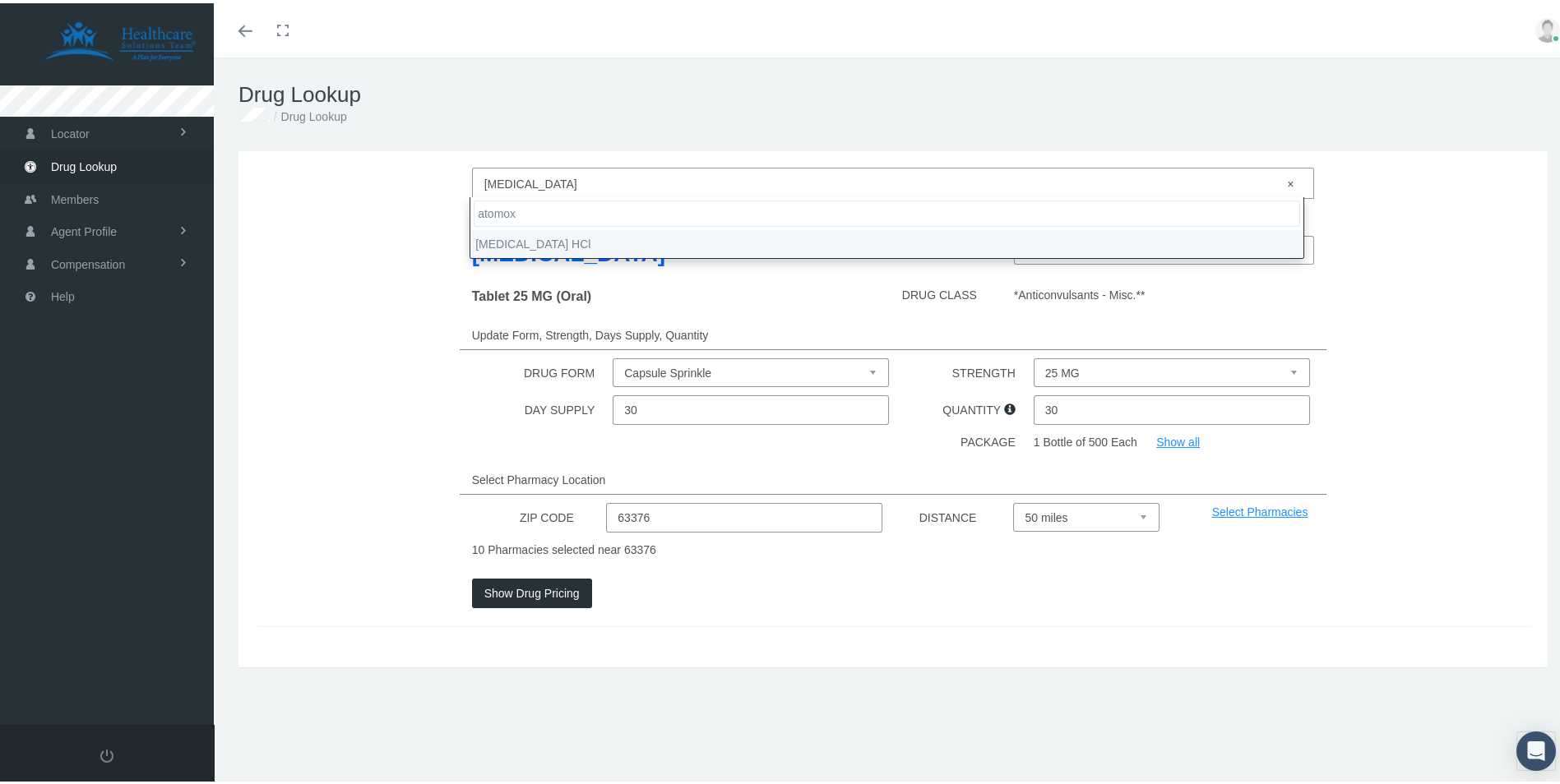
type input "atomox"
select select "[MEDICAL_DATA] HCl"
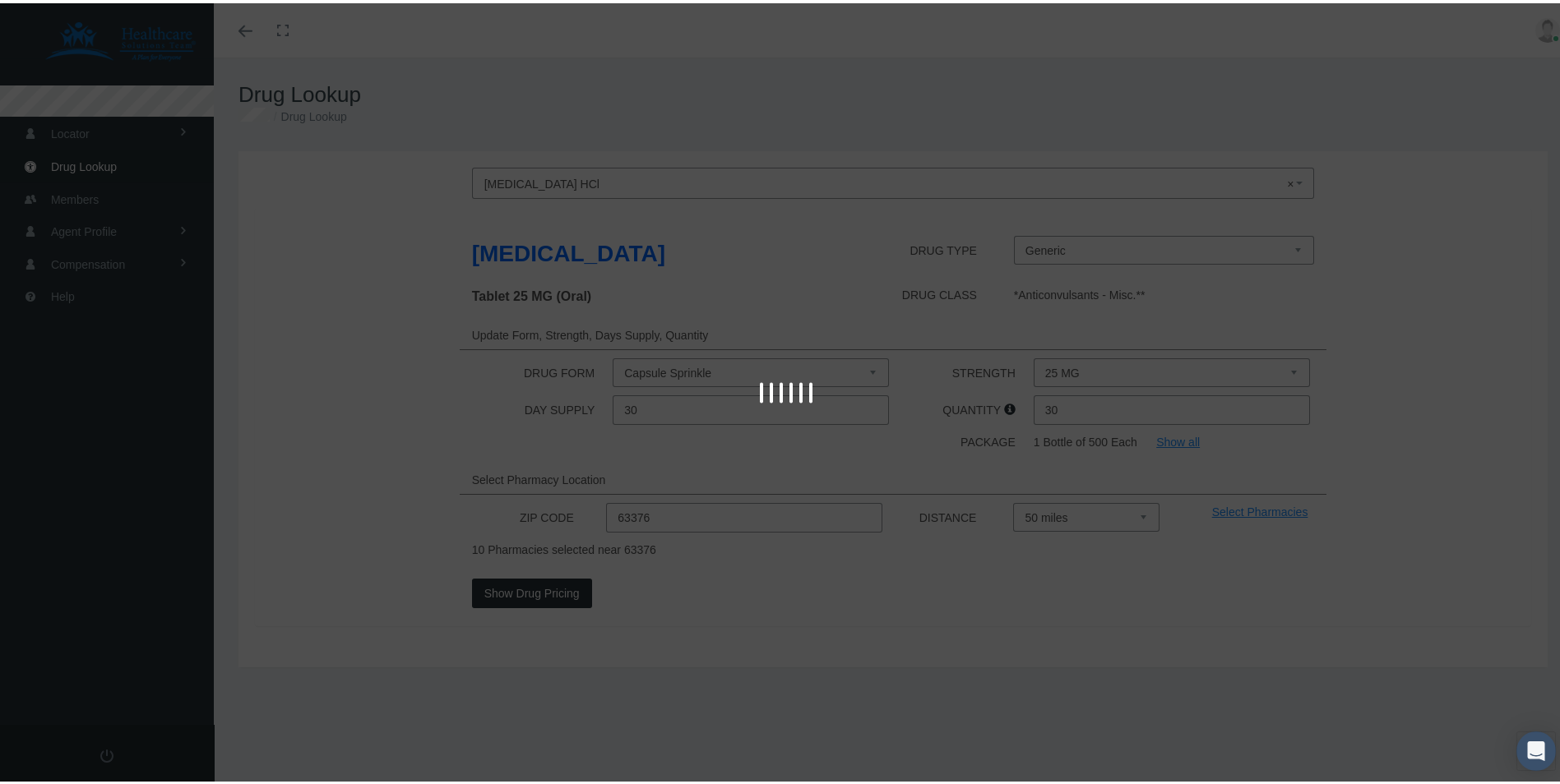
select select "Capsule"
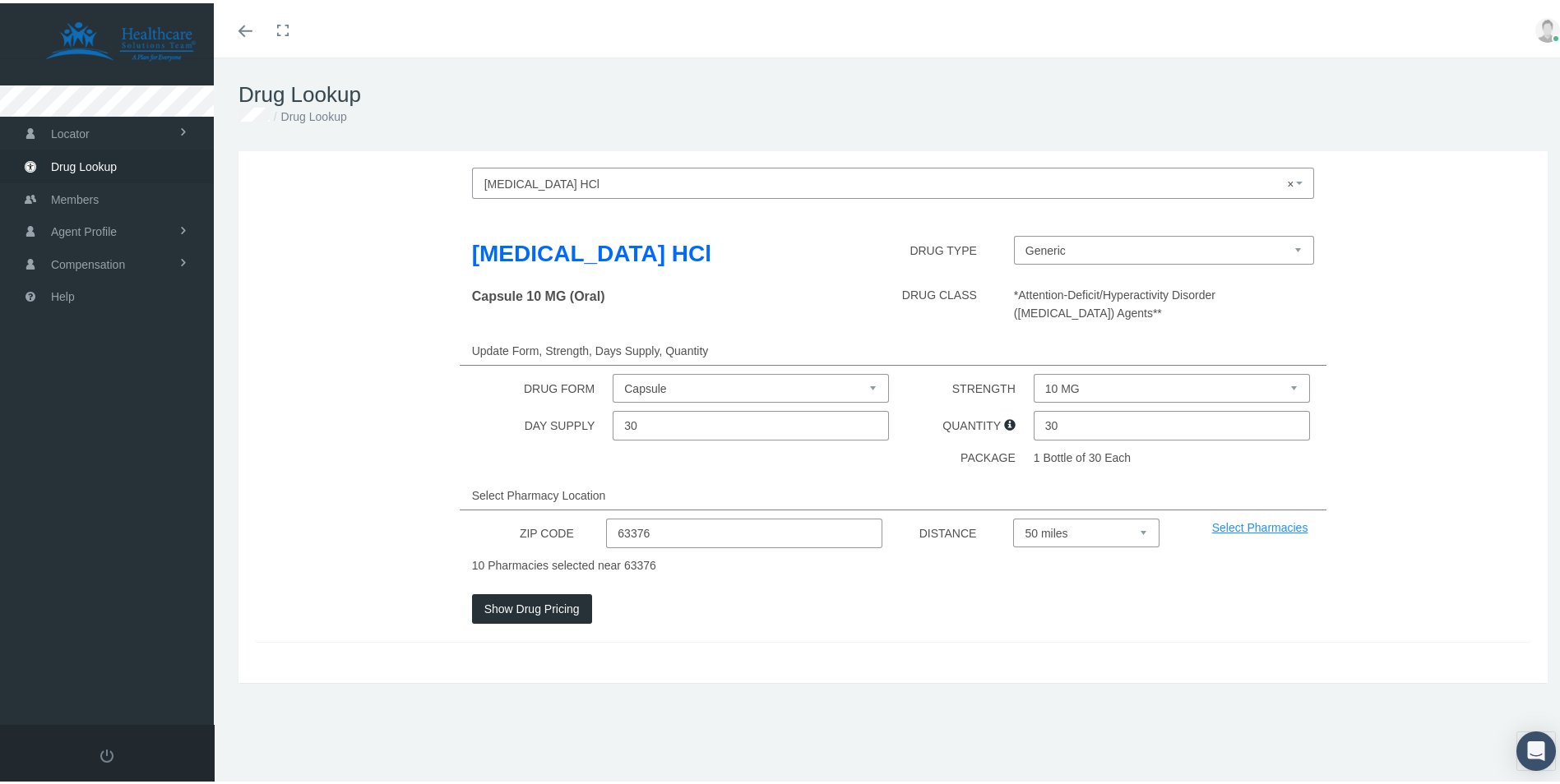
drag, startPoint x: 1069, startPoint y: 360, endPoint x: 1082, endPoint y: 357, distance: 13.3
click at [1069, 371] on select "10 MG 100 MG 18 MG 25 MG 40 MG 60 MG 80 MG" at bounding box center [1172, 385] width 276 height 29
select select "18 MG"
click at [1034, 371] on select "10 MG 100 MG 18 MG 25 MG 40 MG 60 MG 80 MG" at bounding box center [1172, 385] width 276 height 29
click at [534, 591] on button "Show Drug Pricing" at bounding box center [532, 605] width 120 height 29
